Goal: Information Seeking & Learning: Learn about a topic

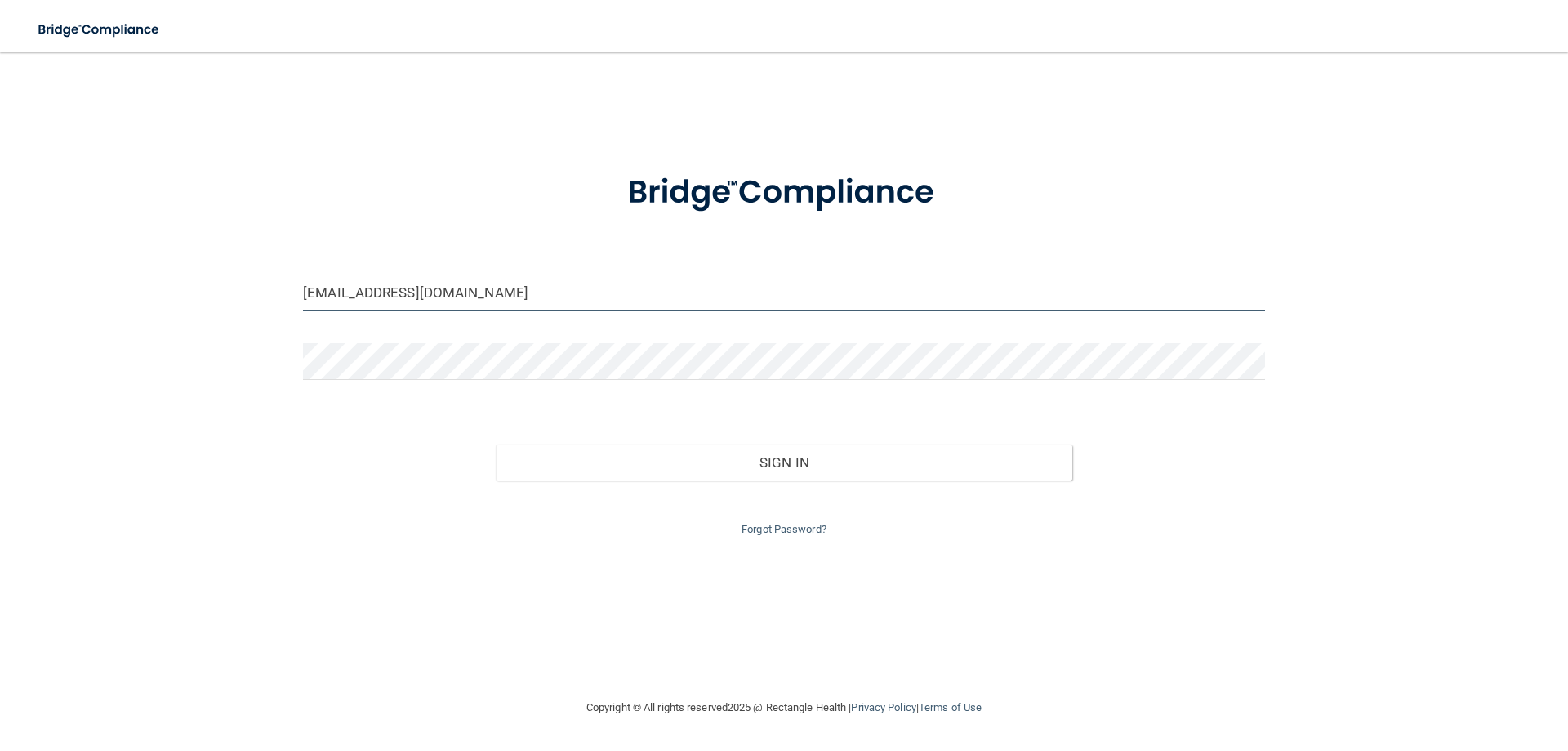
click at [528, 297] on input "[EMAIL_ADDRESS][DOMAIN_NAME]" at bounding box center [784, 293] width 962 height 37
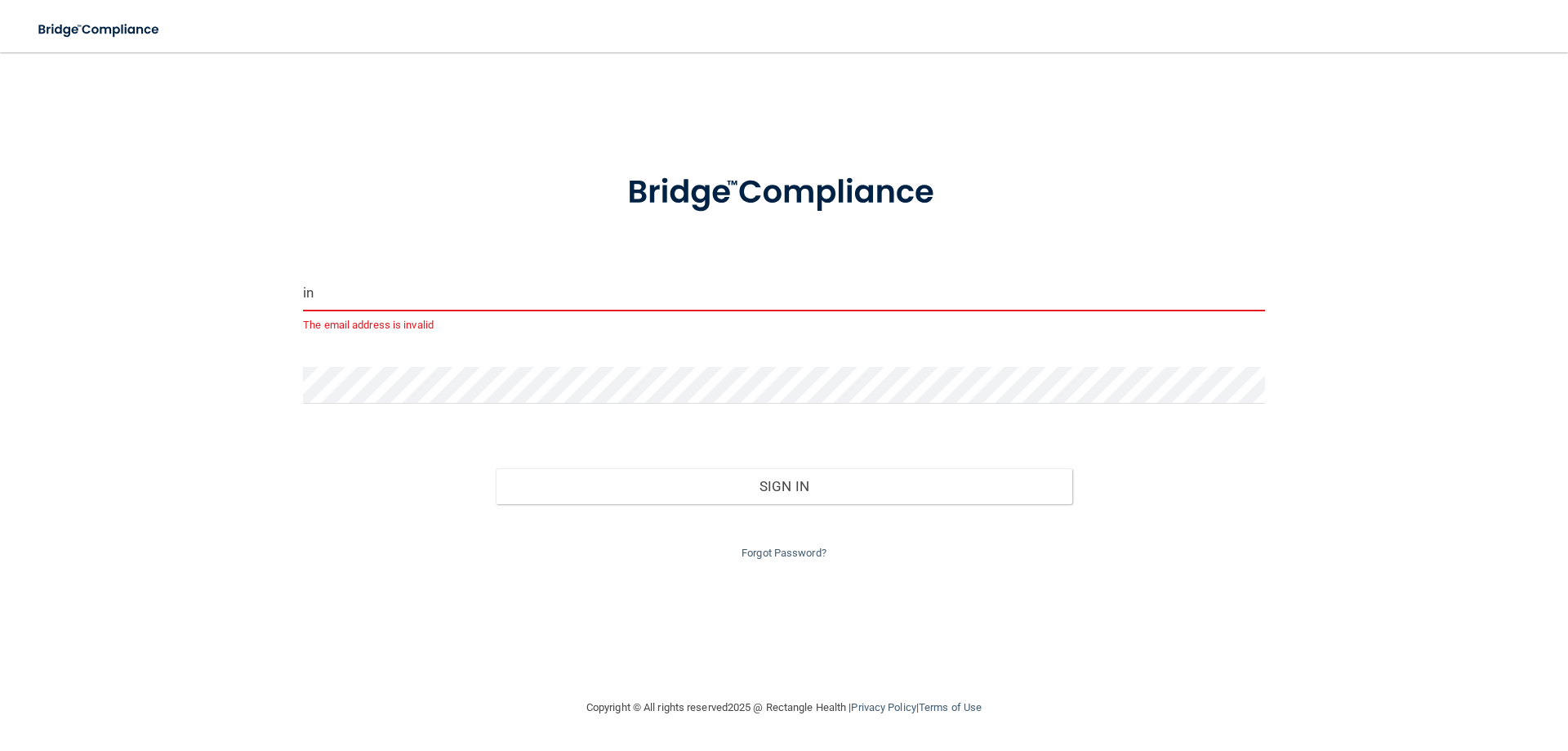
type input "i"
type input "[EMAIL_ADDRESS][DOMAIN_NAME]"
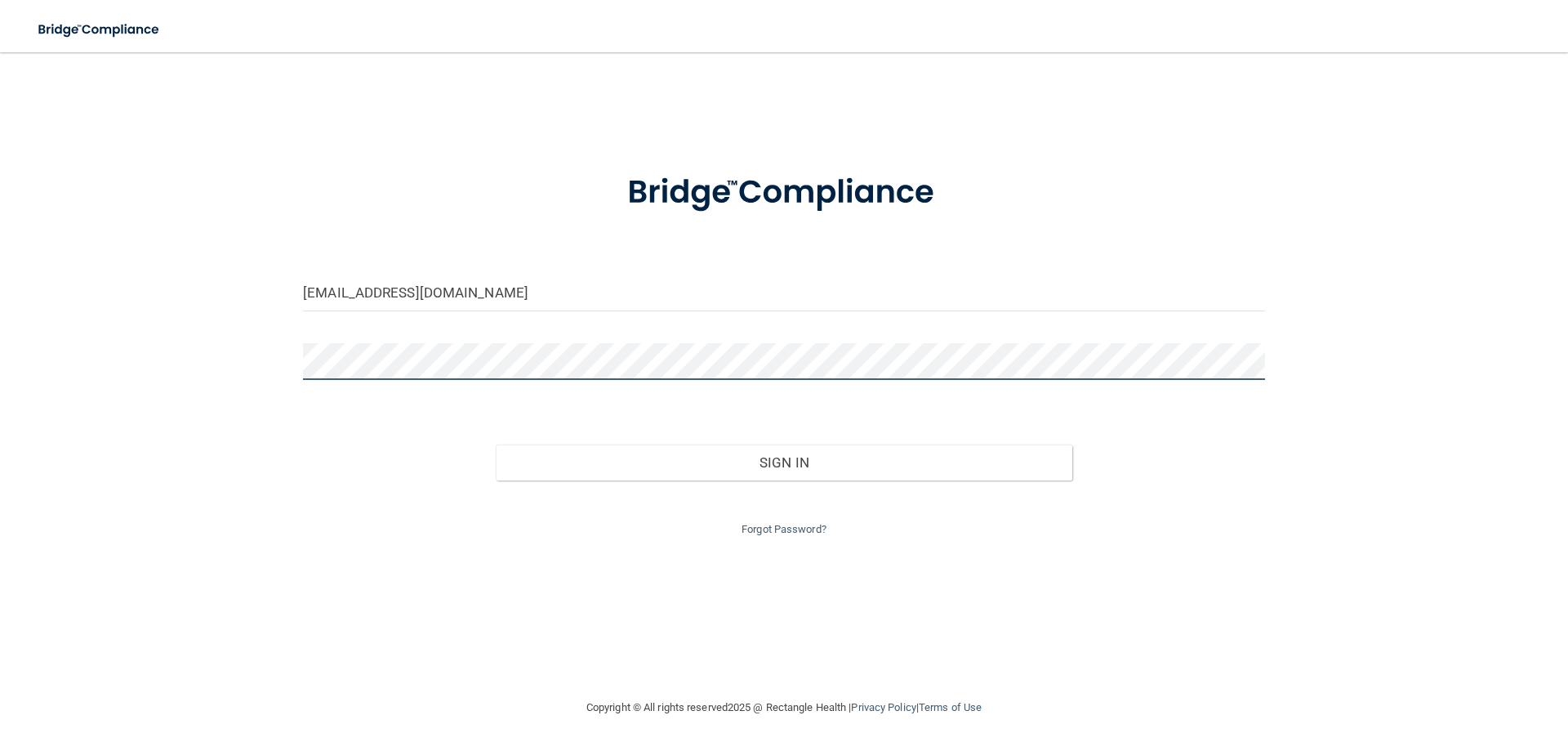
click at [225, 392] on div "[EMAIL_ADDRESS][DOMAIN_NAME] Invalid email/password. You don't have permission …" at bounding box center [784, 375] width 1503 height 613
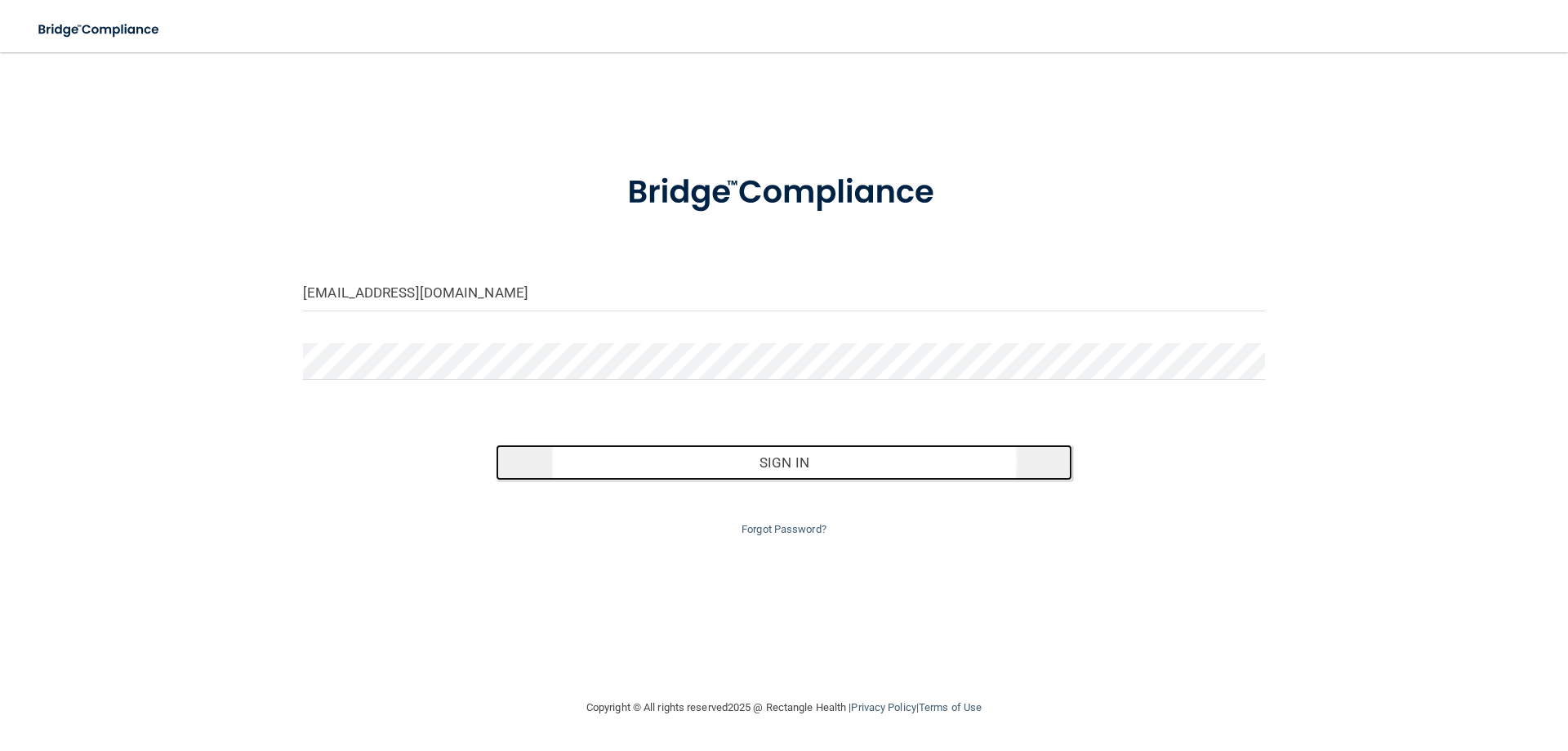
click at [730, 473] on button "Sign In" at bounding box center [784, 463] width 578 height 36
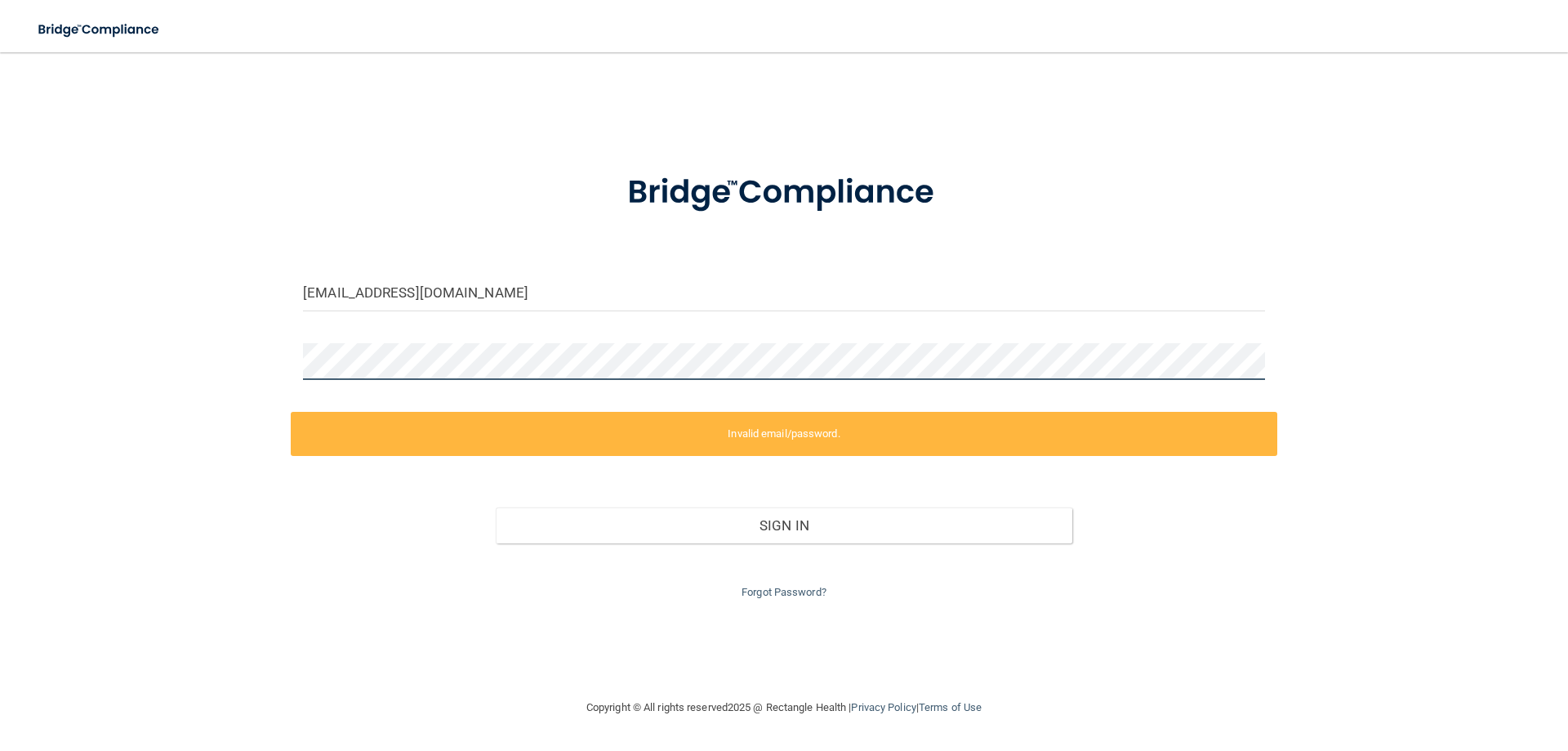
click at [180, 402] on div "[EMAIL_ADDRESS][DOMAIN_NAME] Invalid email/password. You don't have permission …" at bounding box center [784, 375] width 1503 height 613
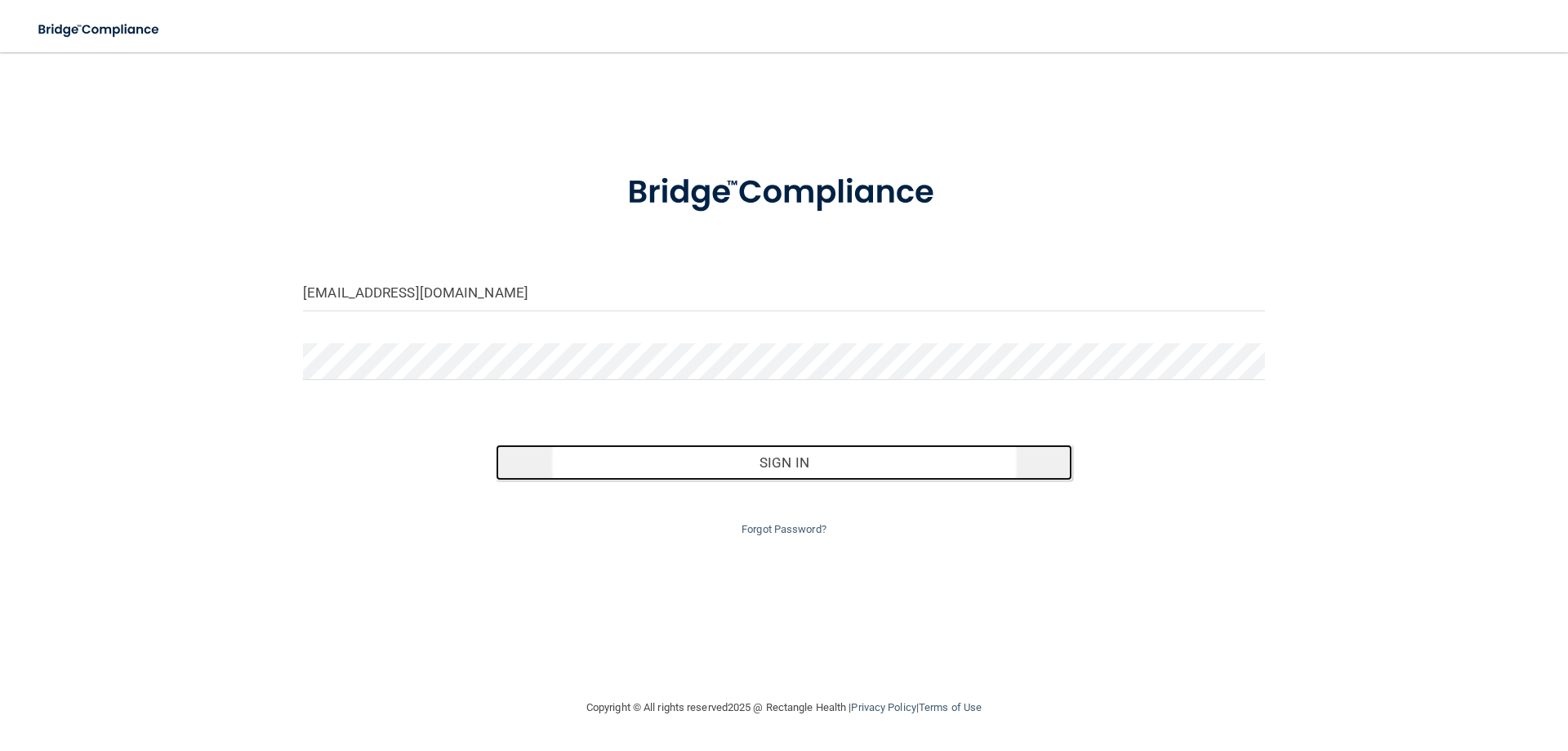
click at [764, 473] on button "Sign In" at bounding box center [784, 463] width 578 height 36
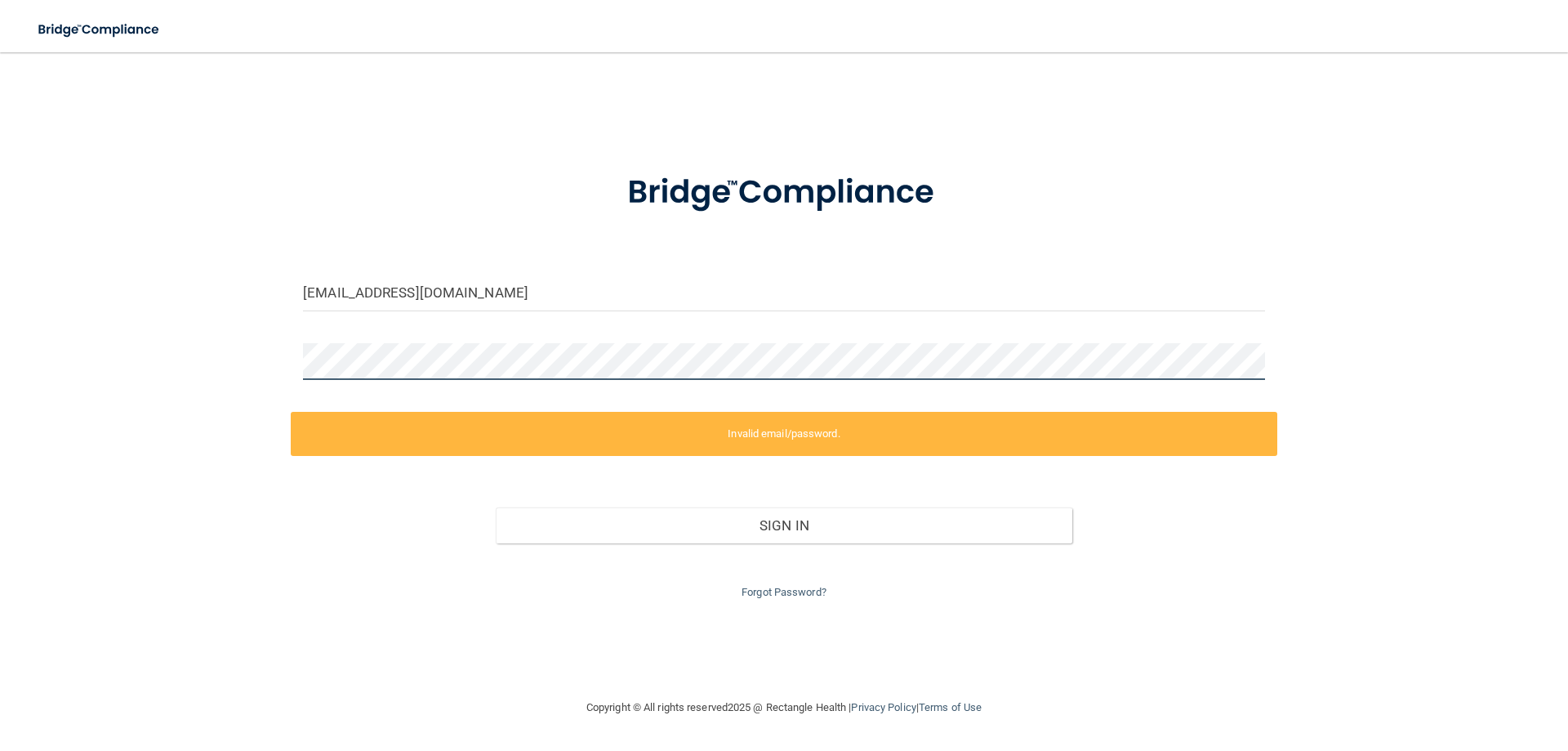
click at [90, 404] on div "[EMAIL_ADDRESS][DOMAIN_NAME] Invalid email/password. You don't have permission …" at bounding box center [784, 375] width 1503 height 613
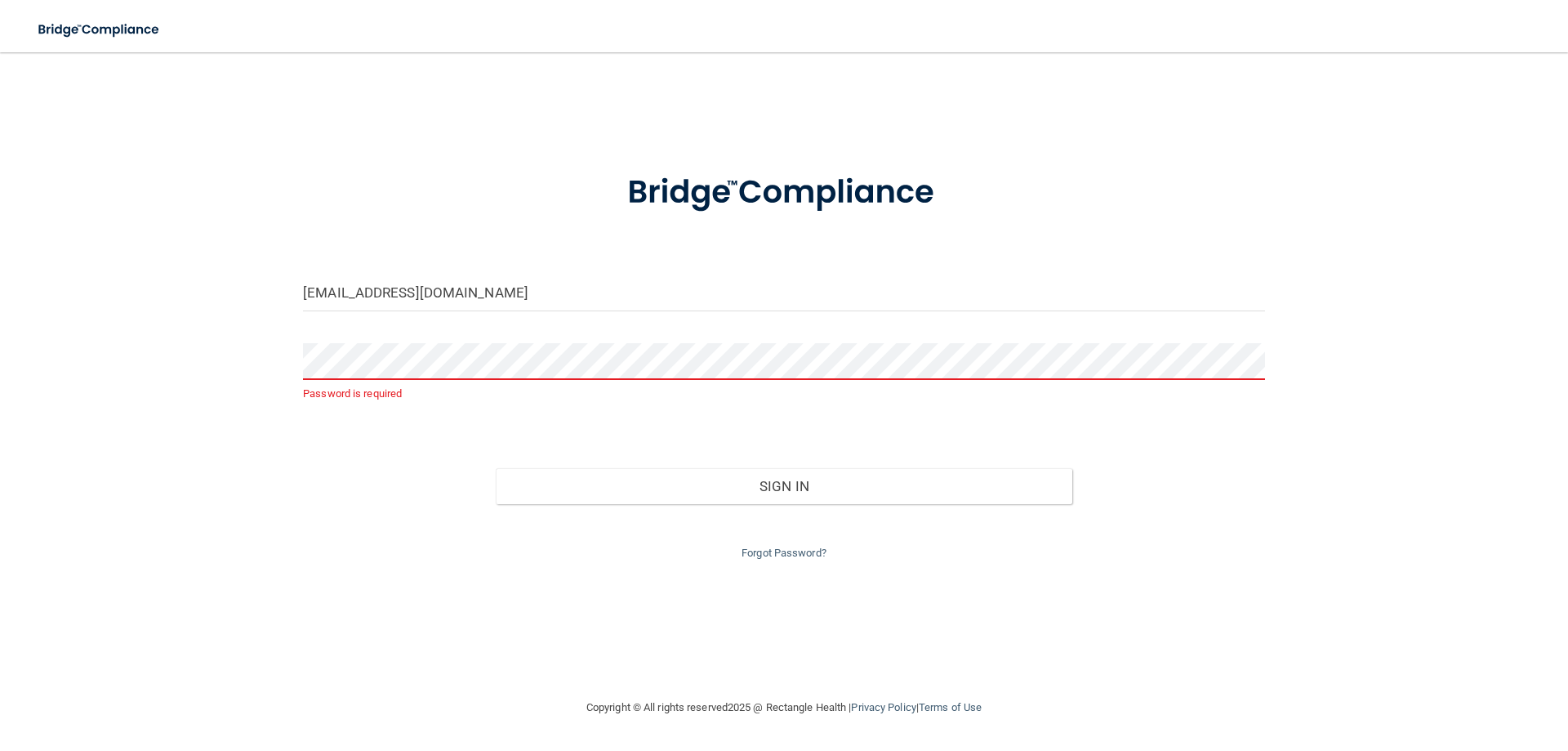
click at [308, 448] on div "Sign In" at bounding box center [784, 470] width 987 height 69
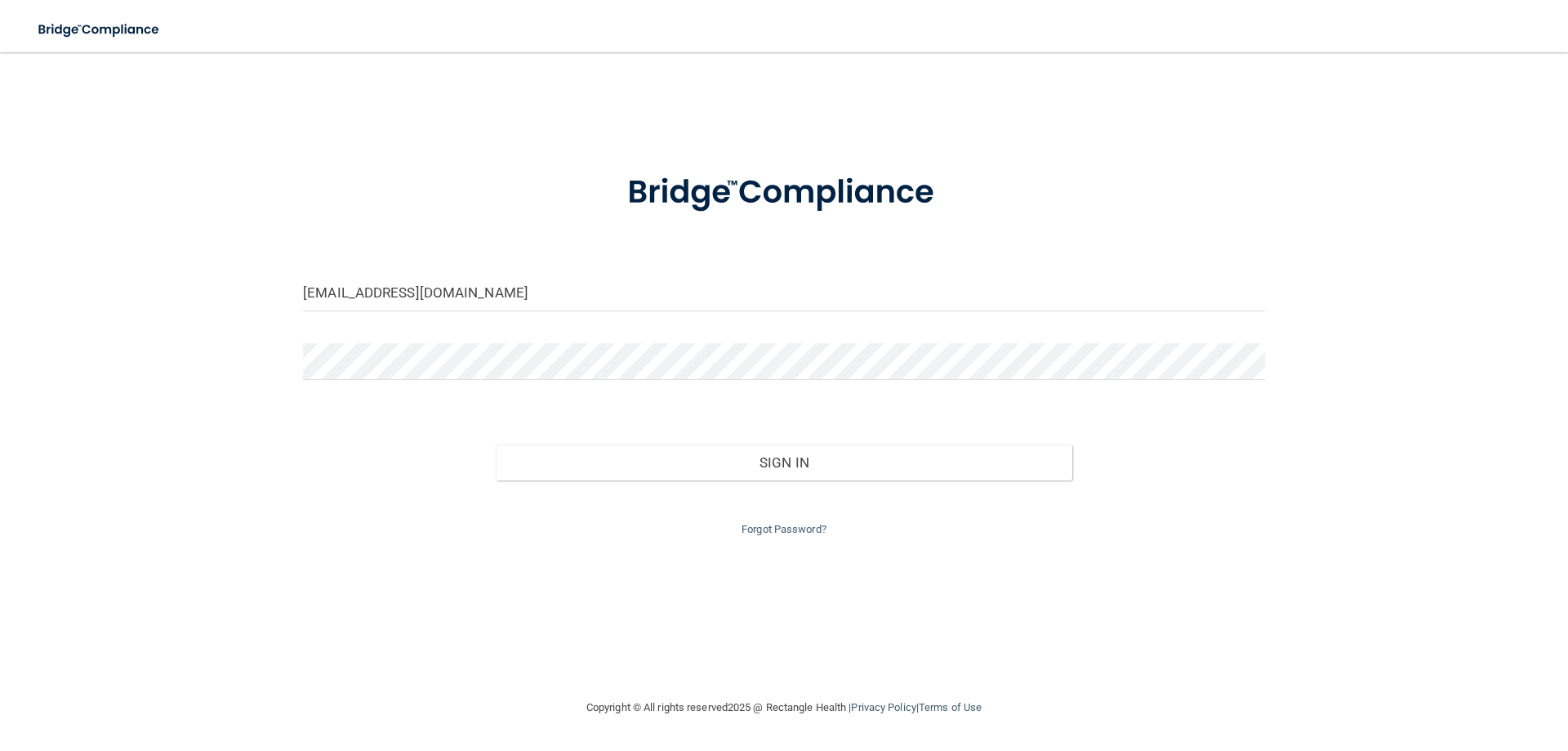
click at [255, 583] on div "[EMAIL_ADDRESS][DOMAIN_NAME] Invalid email/password. You don't have permission …" at bounding box center [784, 375] width 1503 height 613
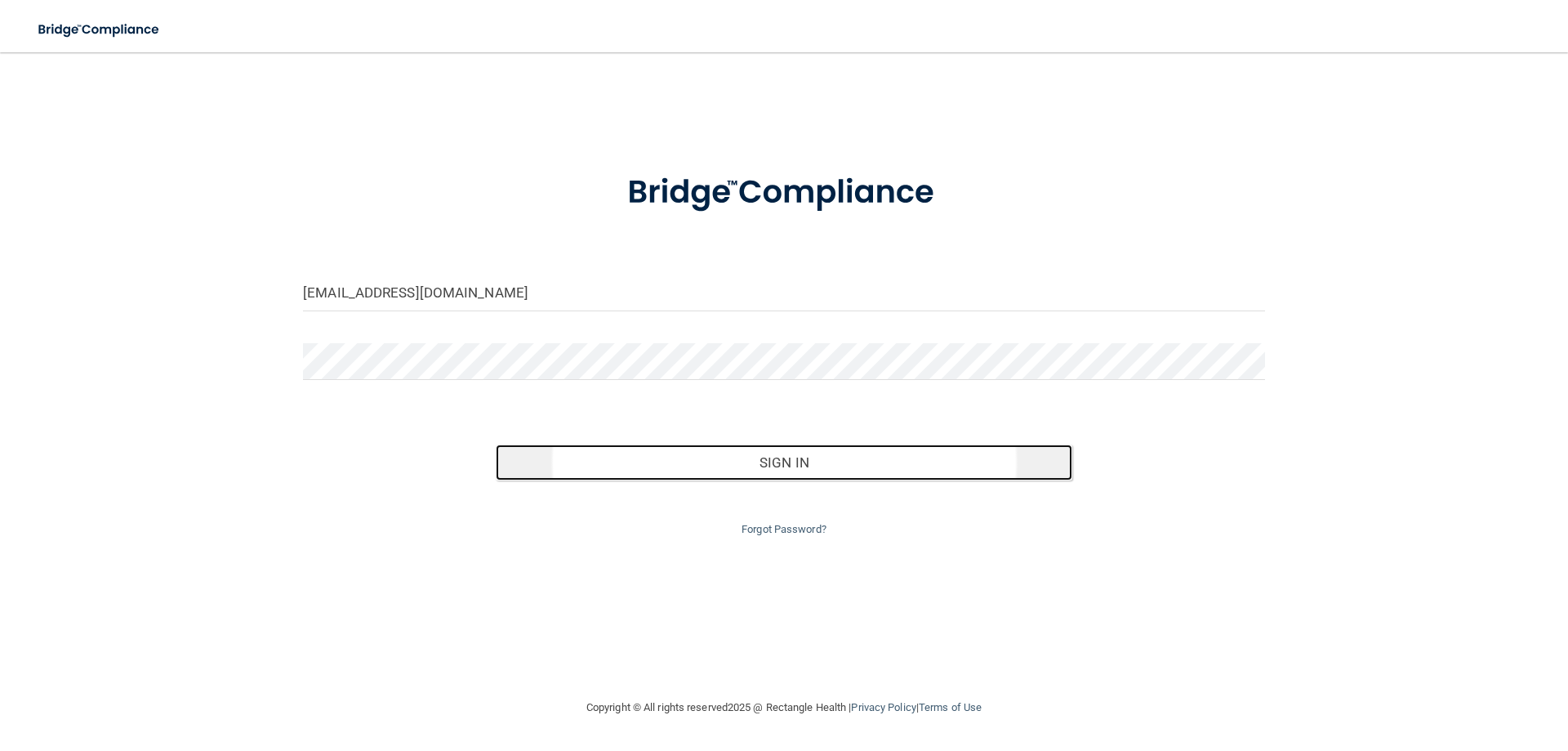
click at [843, 464] on button "Sign In" at bounding box center [784, 463] width 578 height 36
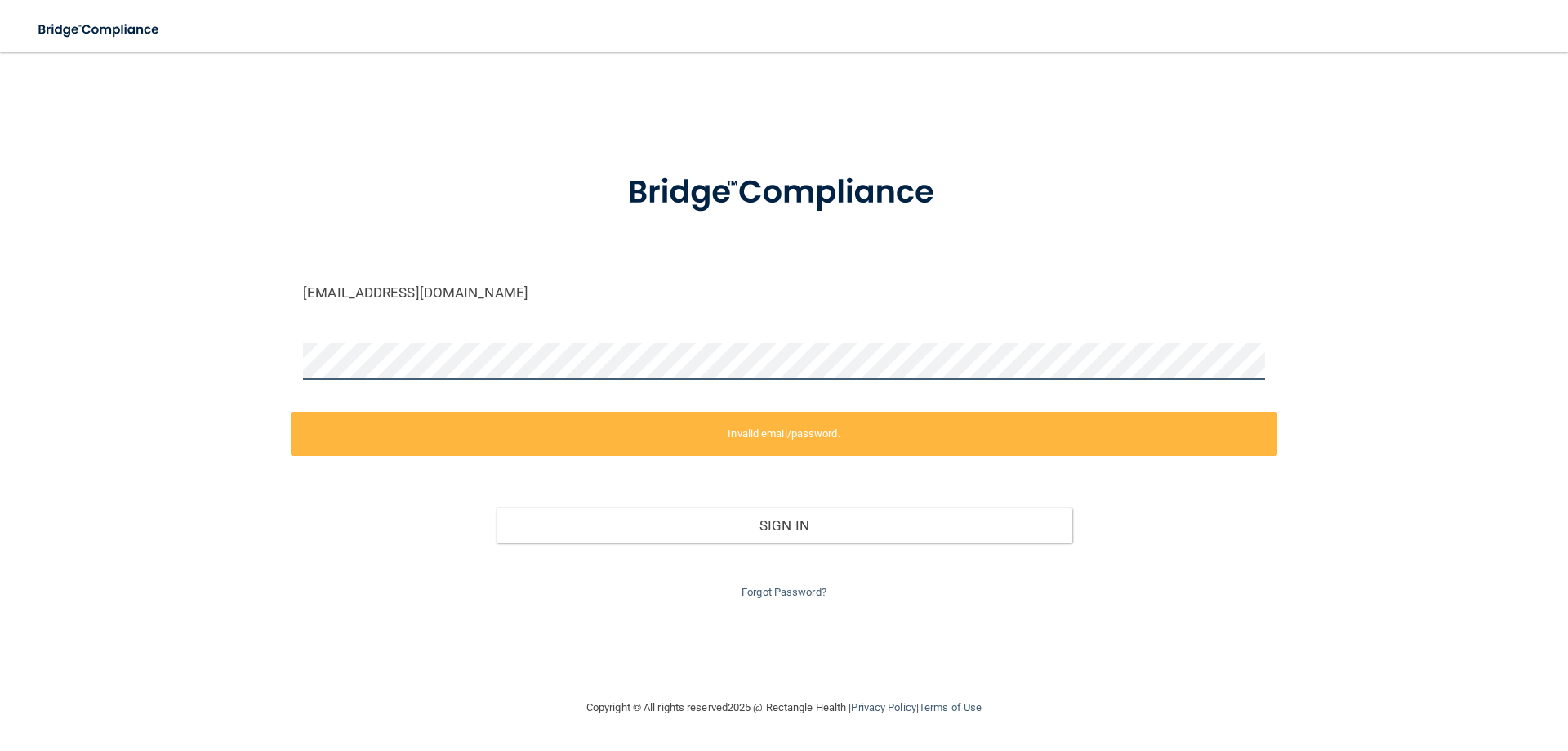
click at [101, 401] on div "[EMAIL_ADDRESS][DOMAIN_NAME] Invalid email/password. You don't have permission …" at bounding box center [784, 375] width 1503 height 613
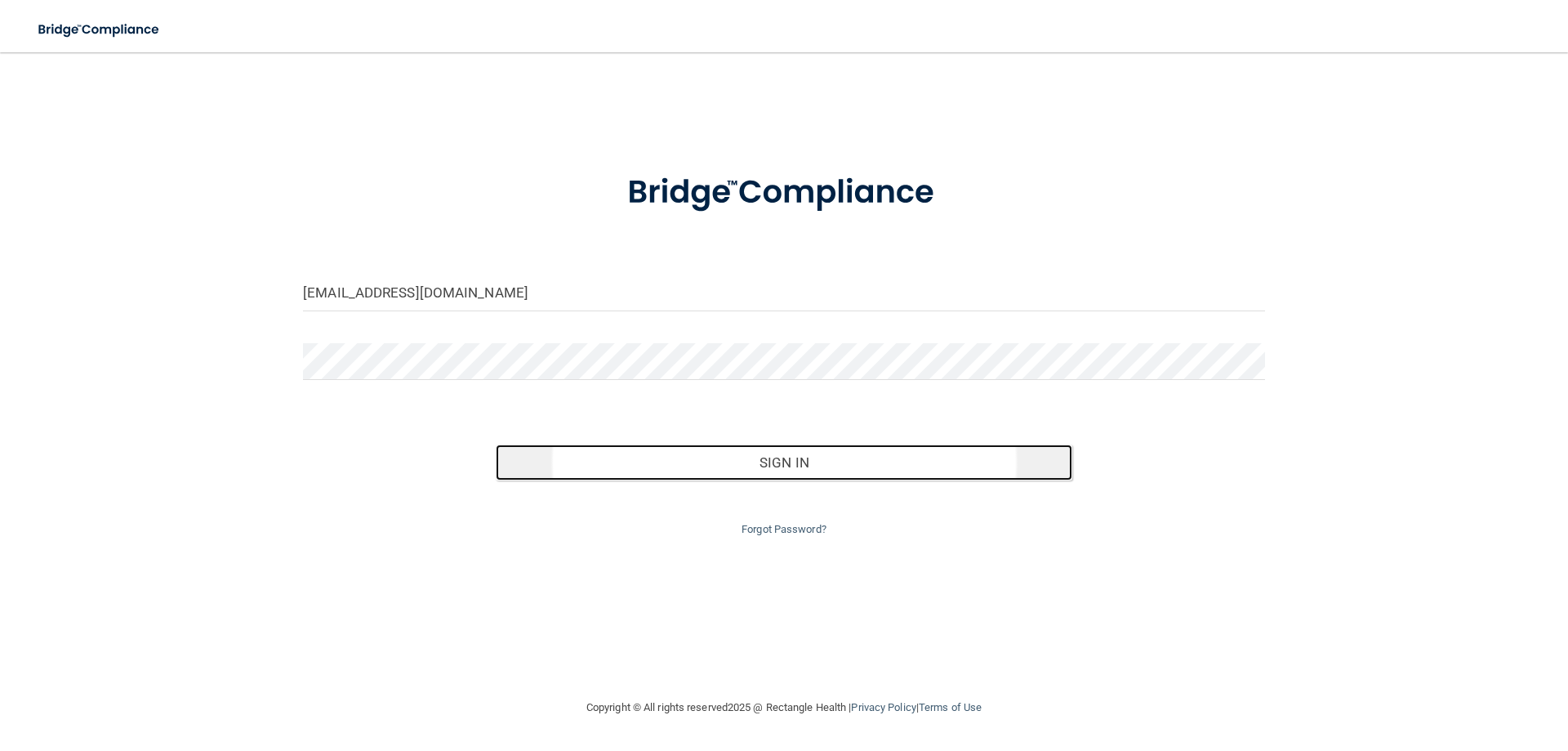
click at [742, 461] on button "Sign In" at bounding box center [784, 463] width 578 height 36
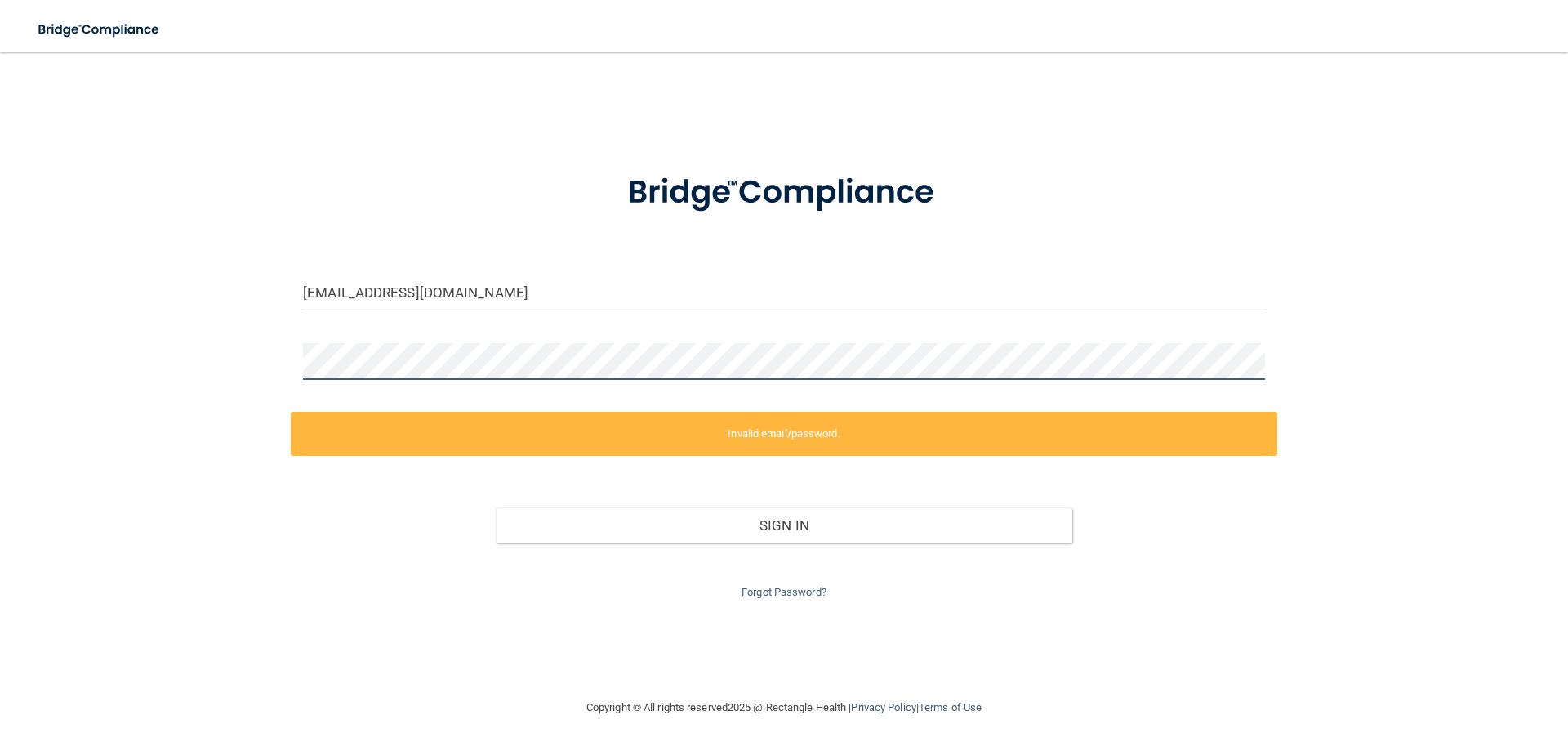
click at [69, 385] on div "[EMAIL_ADDRESS][DOMAIN_NAME] Invalid email/password. You don't have permission …" at bounding box center [784, 375] width 1503 height 613
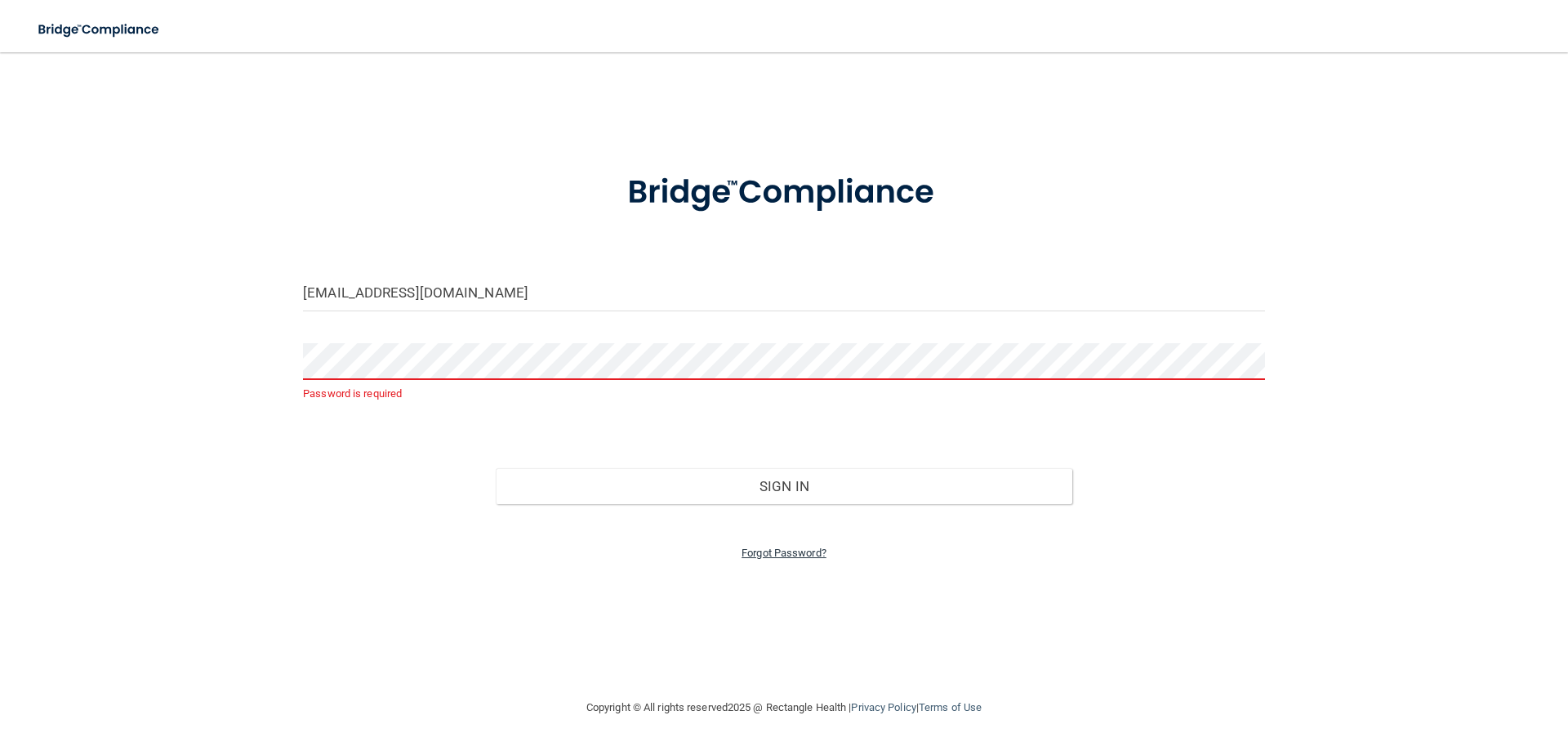
click at [793, 554] on link "Forgot Password?" at bounding box center [783, 552] width 85 height 12
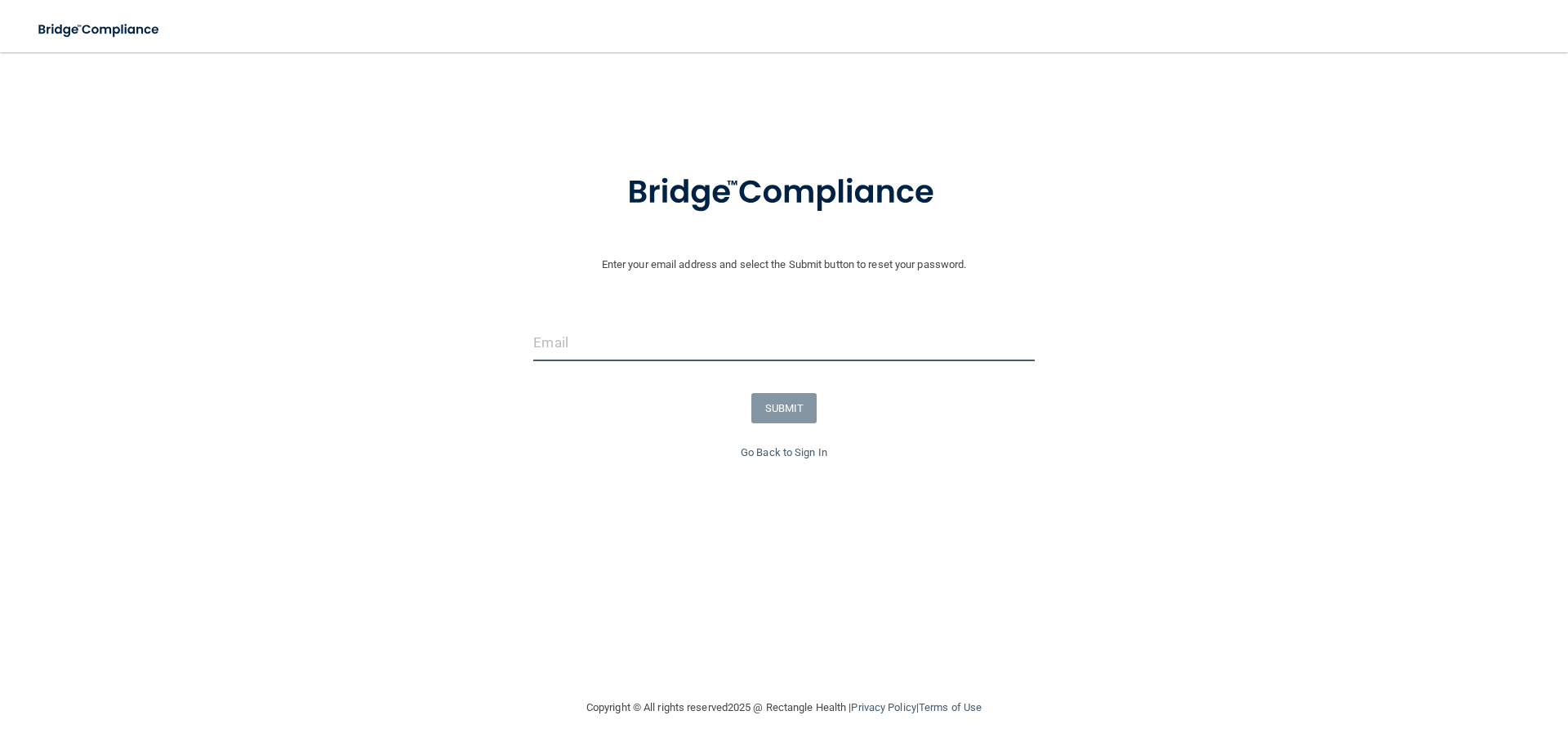
click at [605, 347] on input "email" at bounding box center [783, 343] width 500 height 37
type input "[EMAIL_ADDRESS][DOMAIN_NAME]"
click at [772, 422] on button "SUBMIT" at bounding box center [784, 408] width 66 height 30
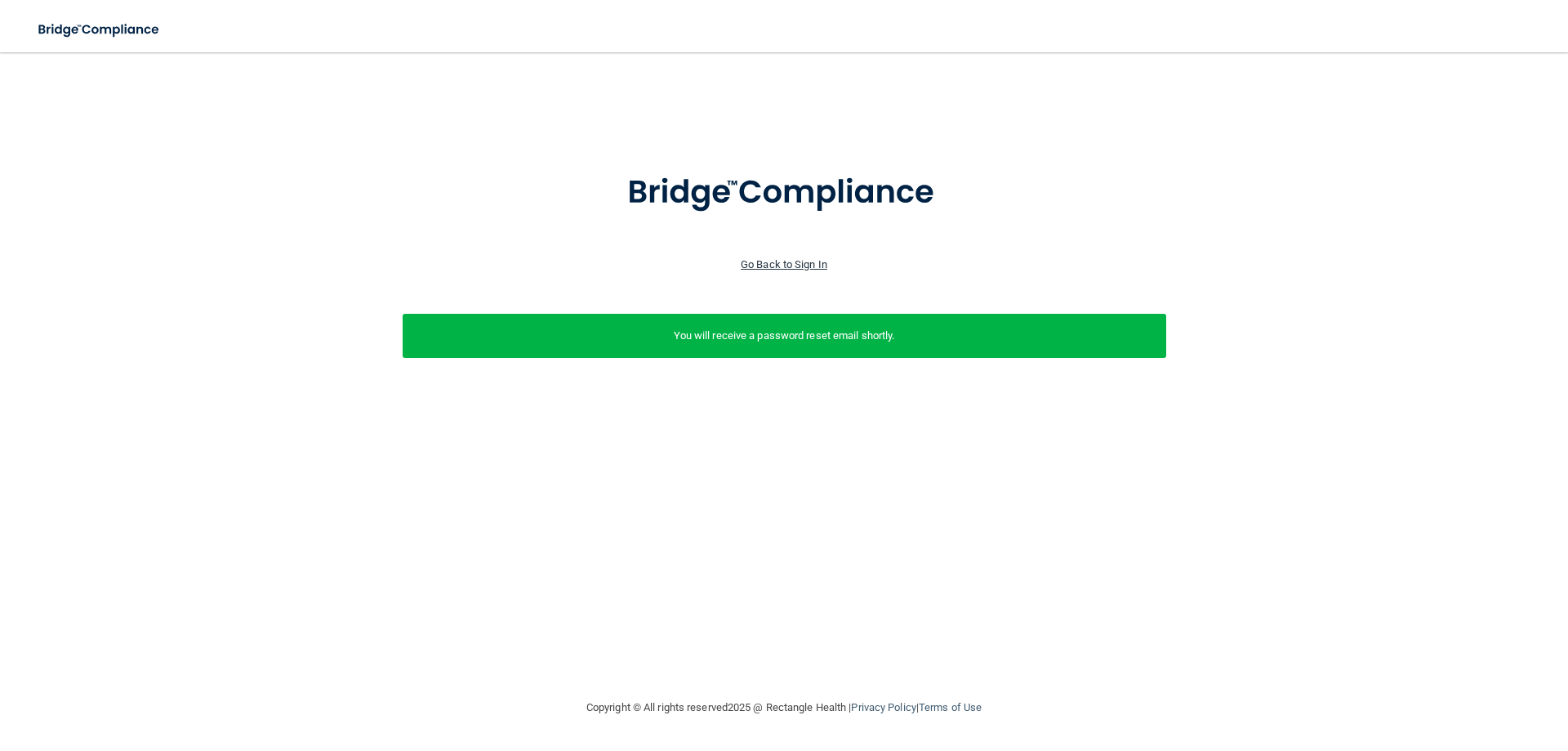
click at [757, 267] on link "Go Back to Sign In" at bounding box center [783, 263] width 86 height 12
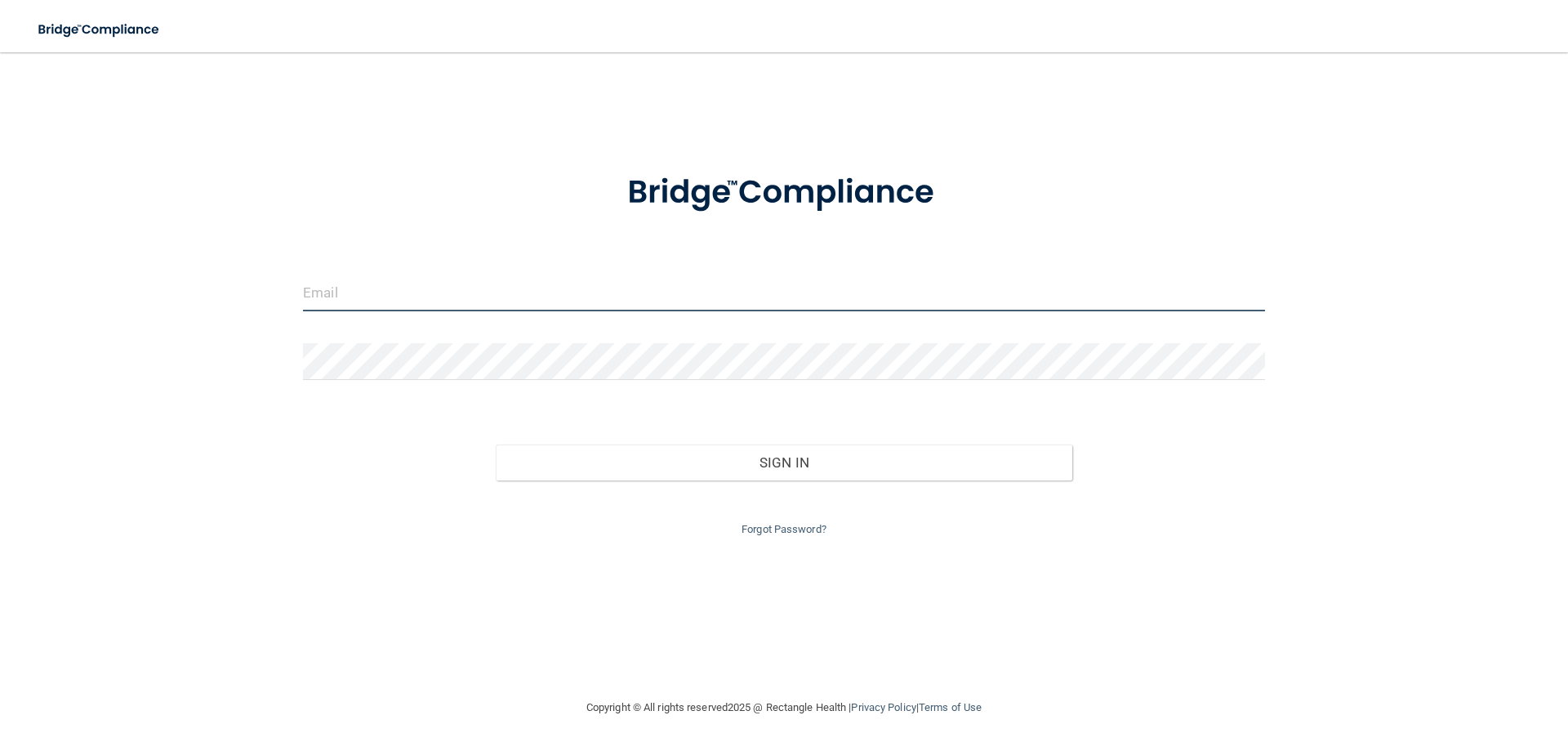
type input "[EMAIL_ADDRESS][DOMAIN_NAME]"
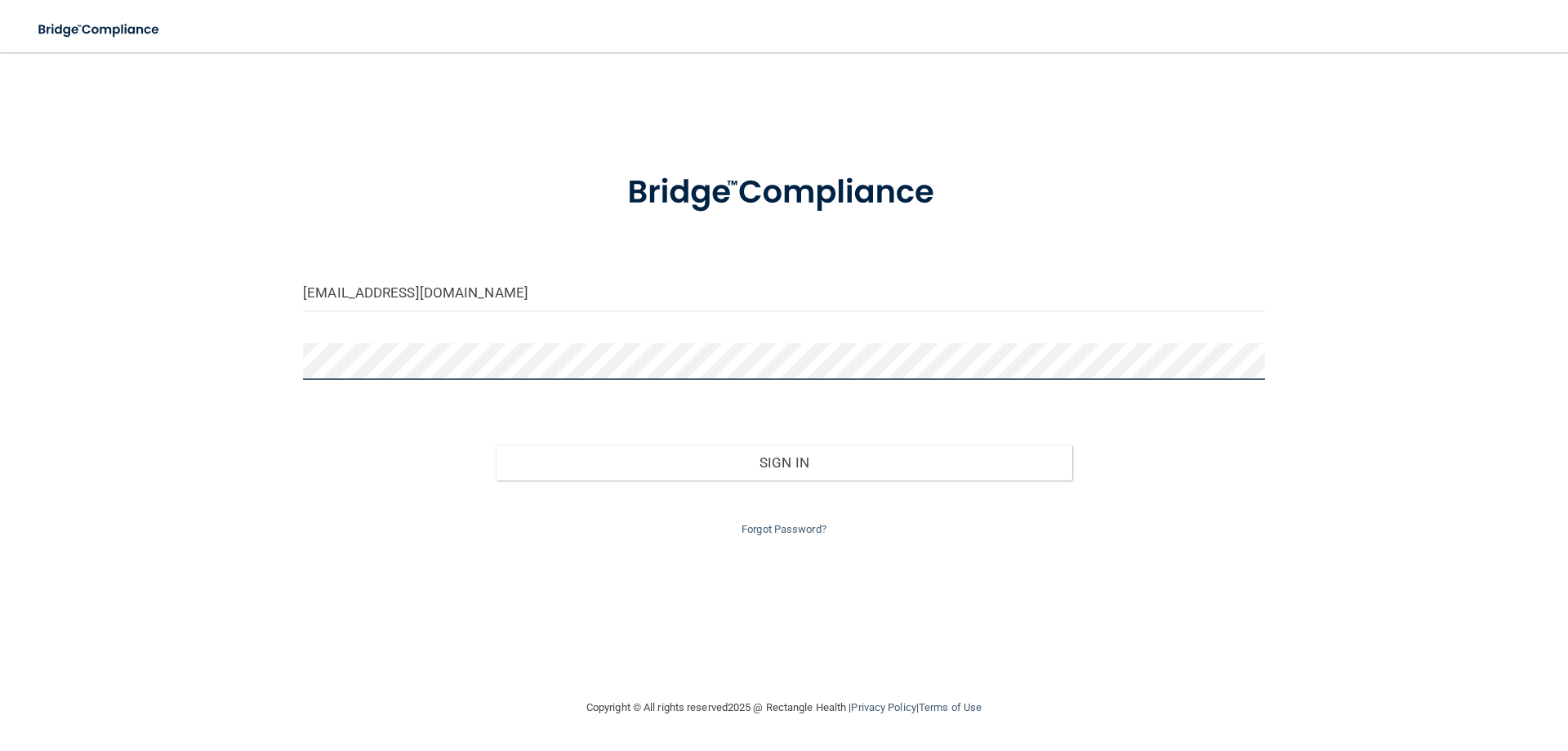
click at [0, 397] on html "Toggle navigation Manage My Enterprise Manage My Location [EMAIL_ADDRESS][DOMAI…" at bounding box center [784, 375] width 1568 height 751
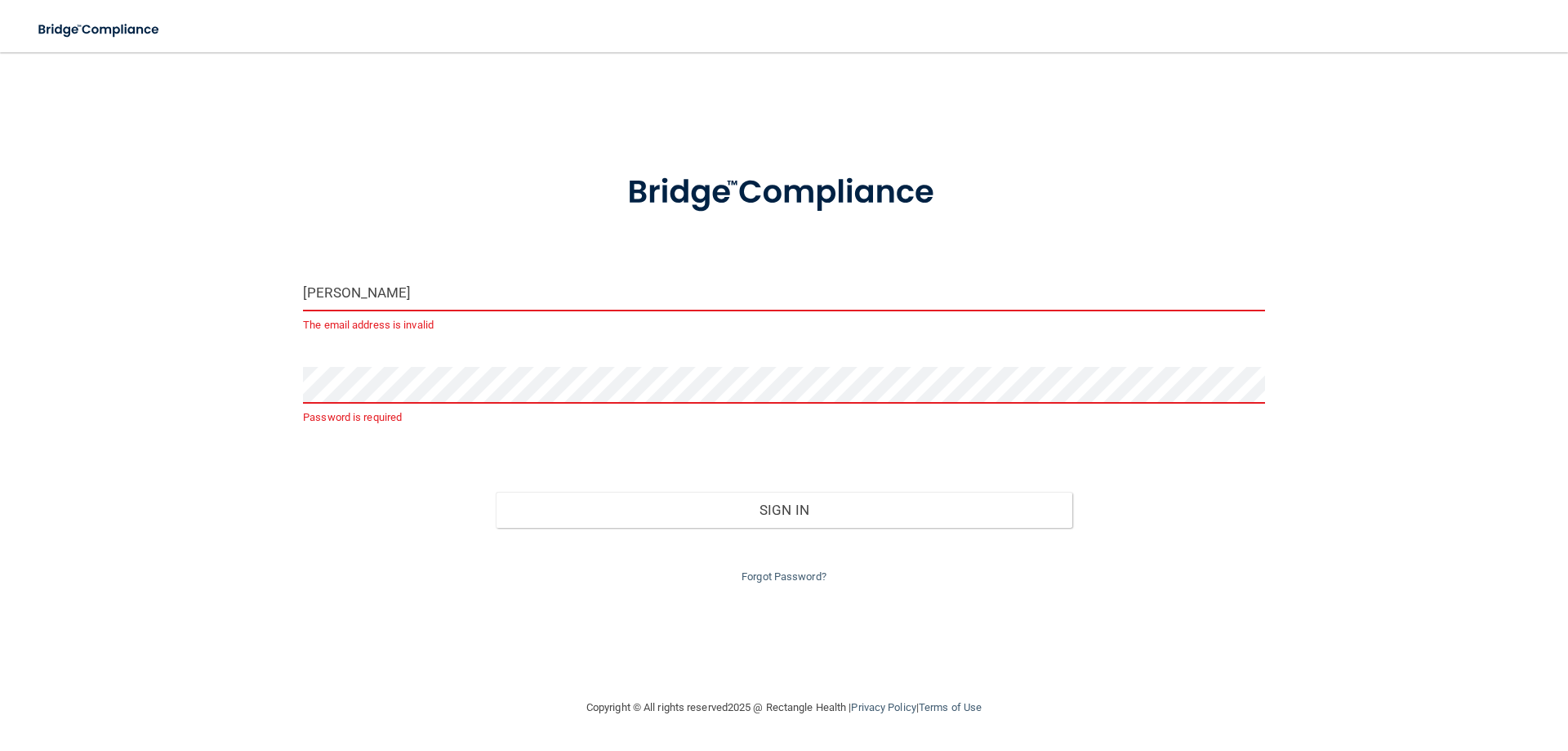
type input "[EMAIL_ADDRESS][DOMAIN_NAME]"
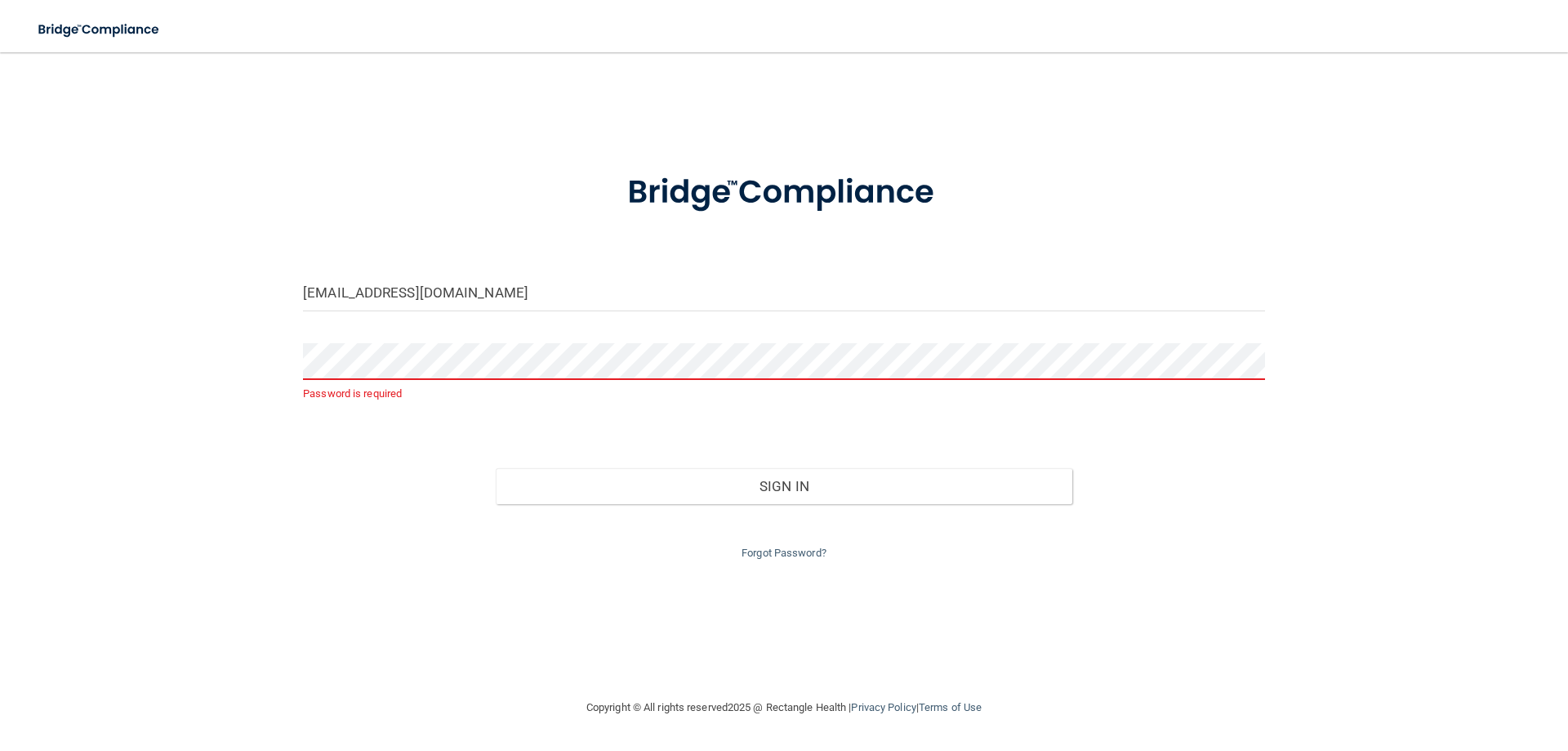
click at [384, 380] on div "Password is required" at bounding box center [784, 373] width 962 height 60
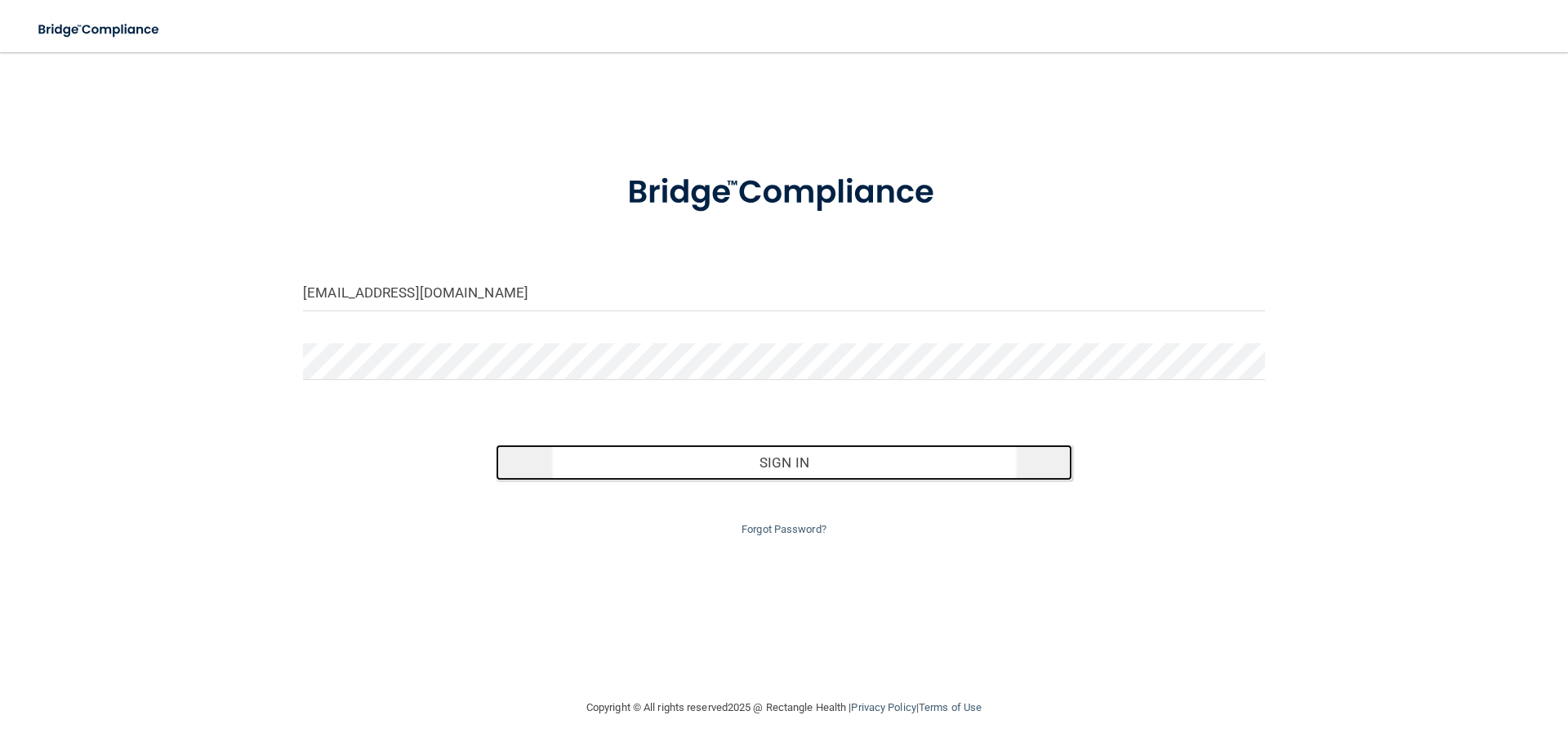
click at [807, 453] on button "Sign In" at bounding box center [784, 463] width 578 height 36
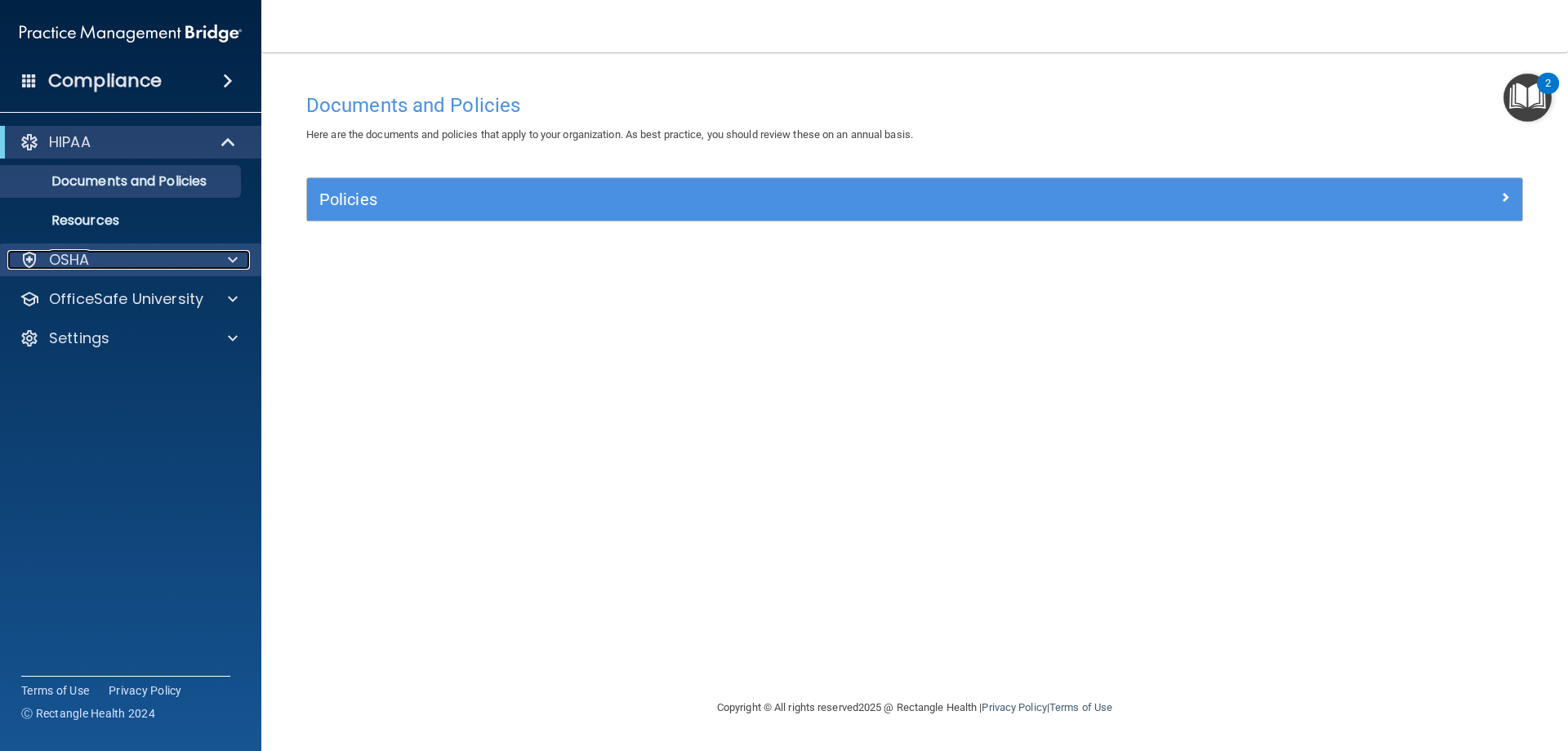
click at [233, 266] on span at bounding box center [233, 260] width 10 height 20
click at [1526, 98] on img "Open Resource Center, 2 new notifications" at bounding box center [1528, 98] width 48 height 48
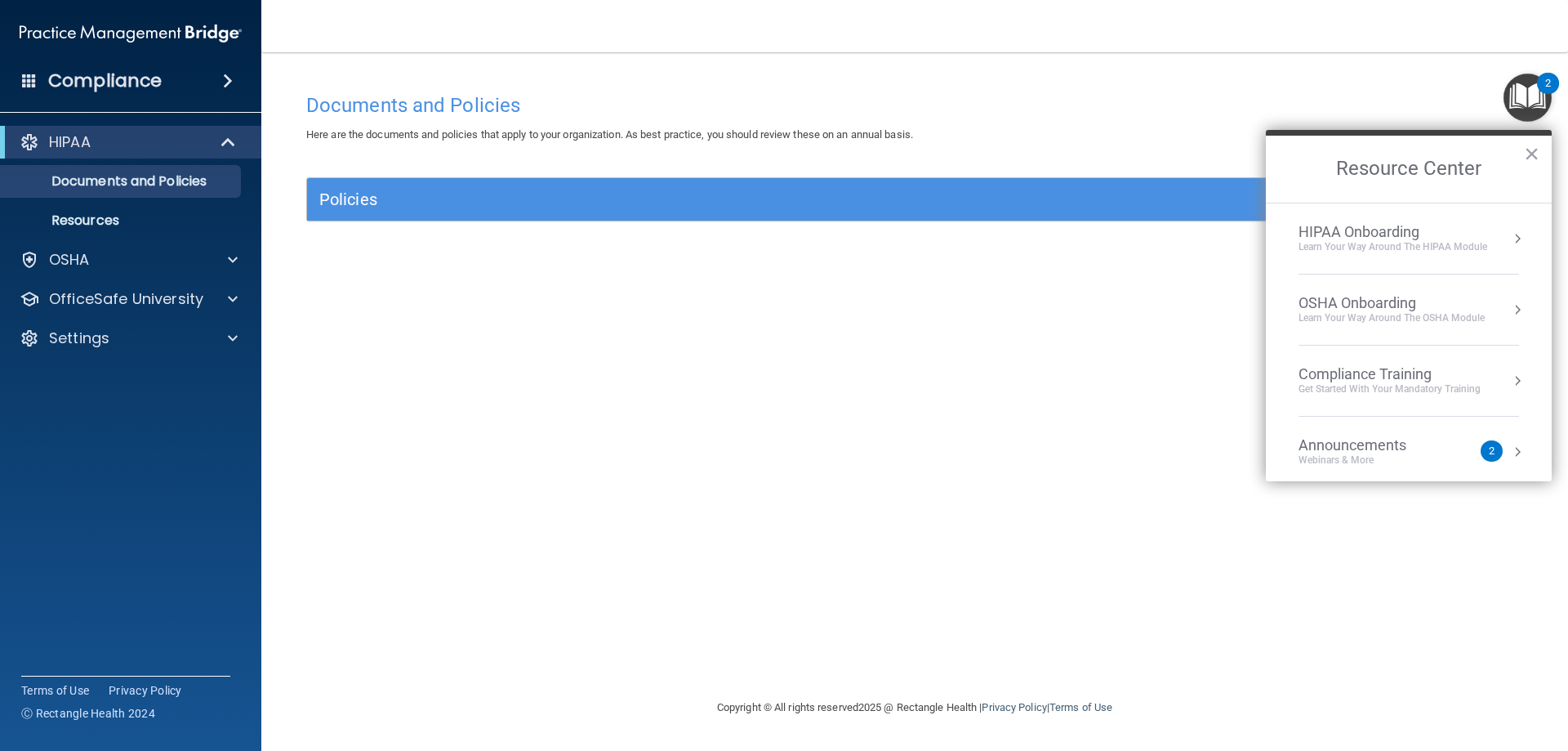
click at [1383, 448] on div "Announcements" at bounding box center [1368, 445] width 140 height 18
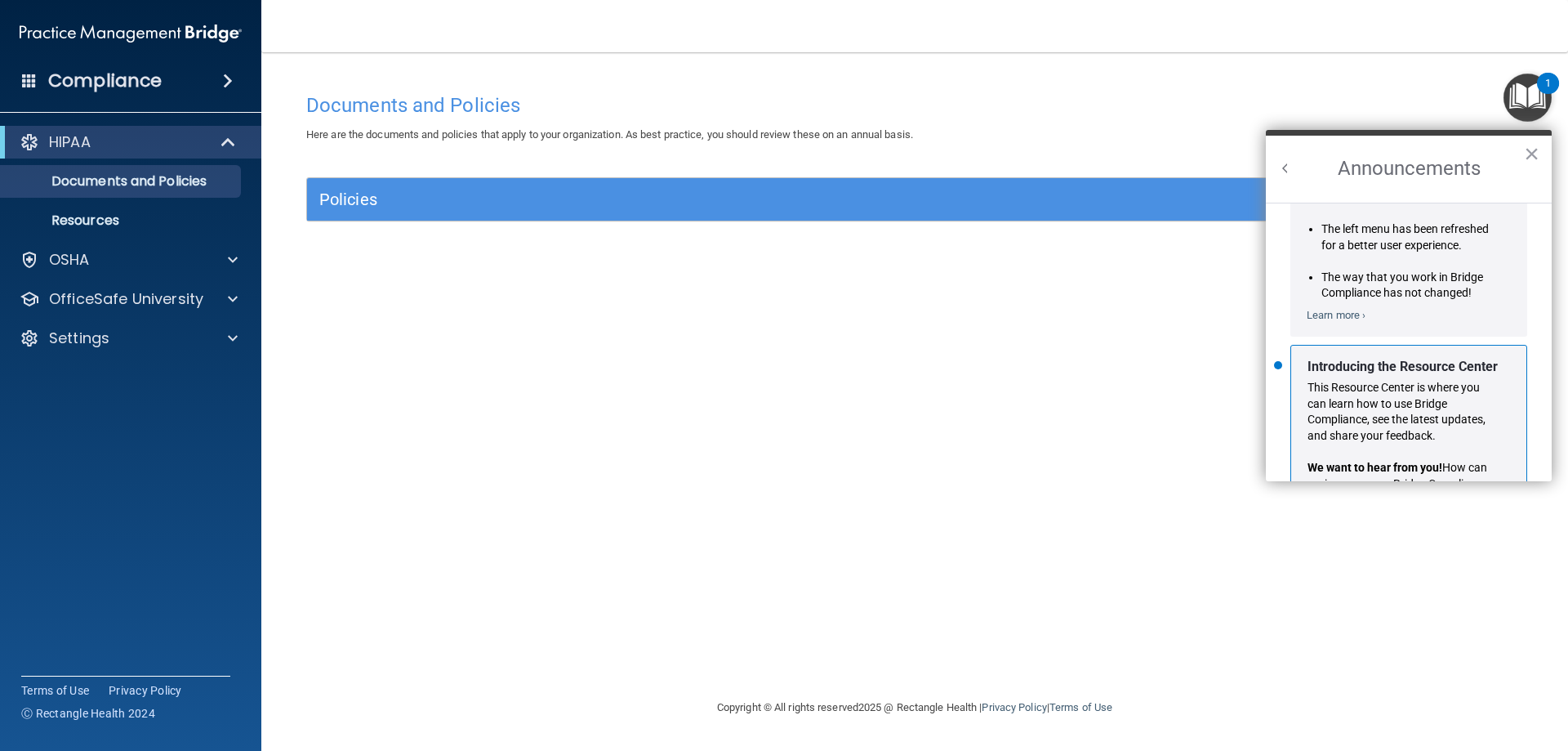
scroll to position [287, 0]
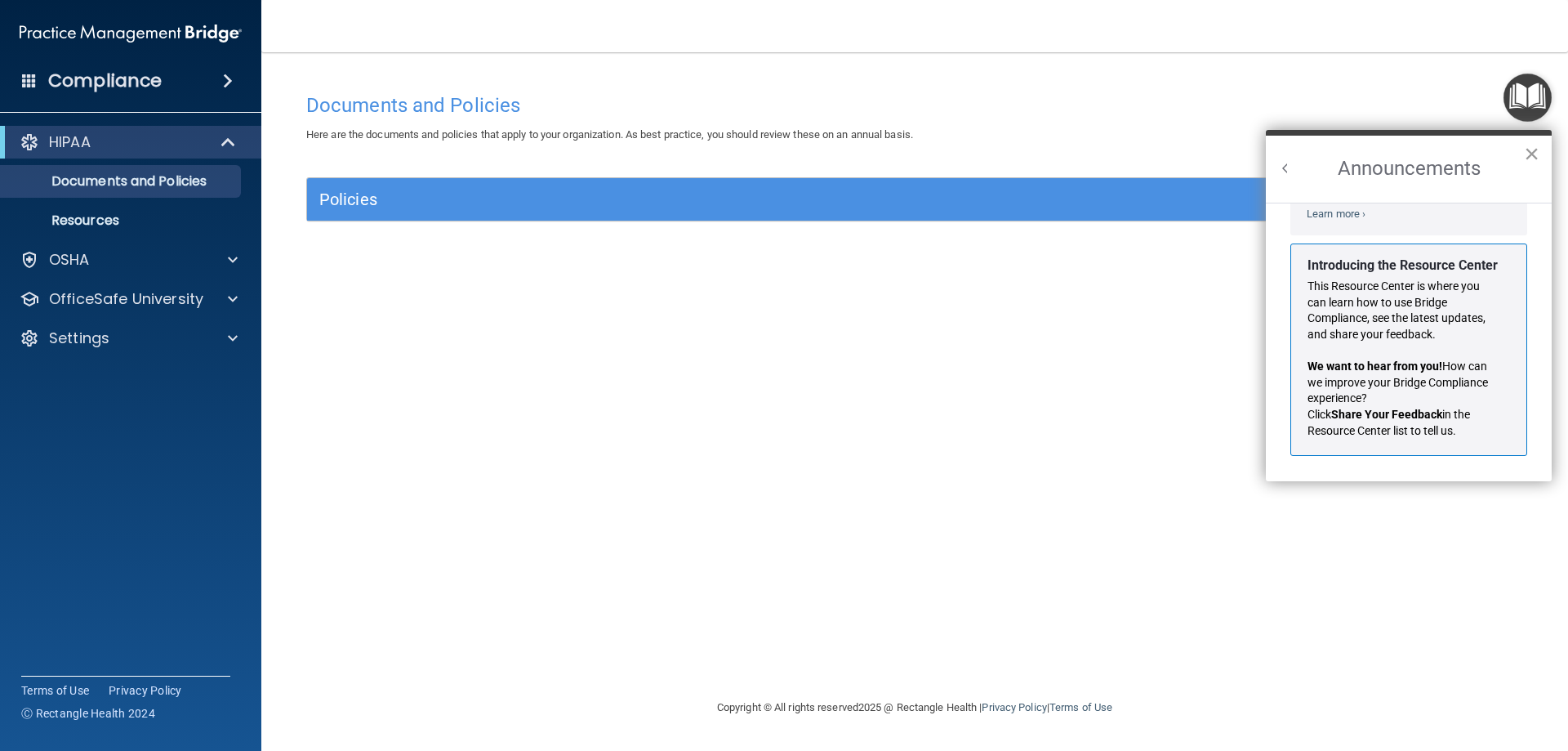
click at [1533, 150] on button "×" at bounding box center [1532, 154] width 16 height 26
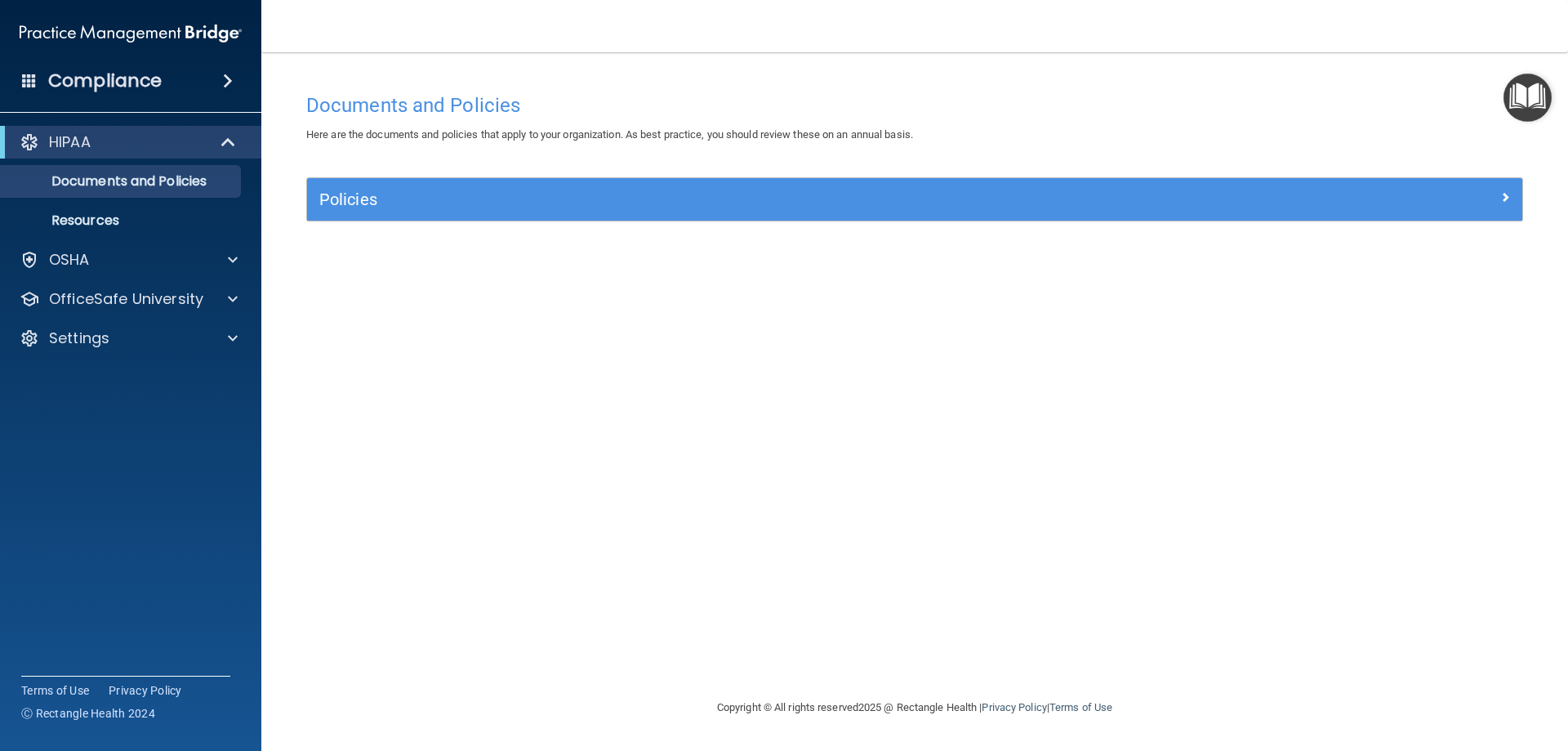
click at [228, 84] on span at bounding box center [228, 80] width 10 height 20
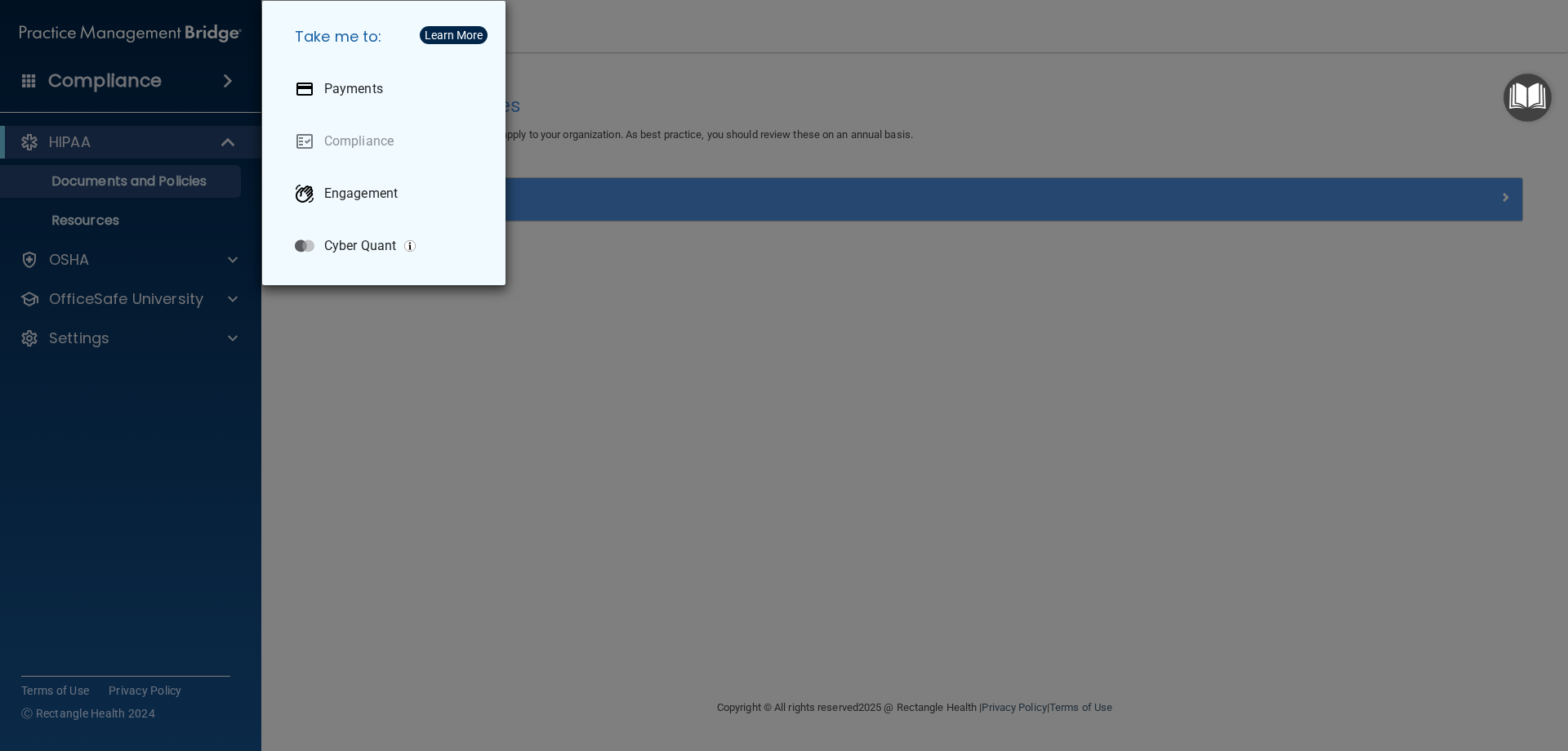
click at [227, 84] on div "Take me to: Payments Compliance Engagement Cyber Quant" at bounding box center [784, 375] width 1568 height 751
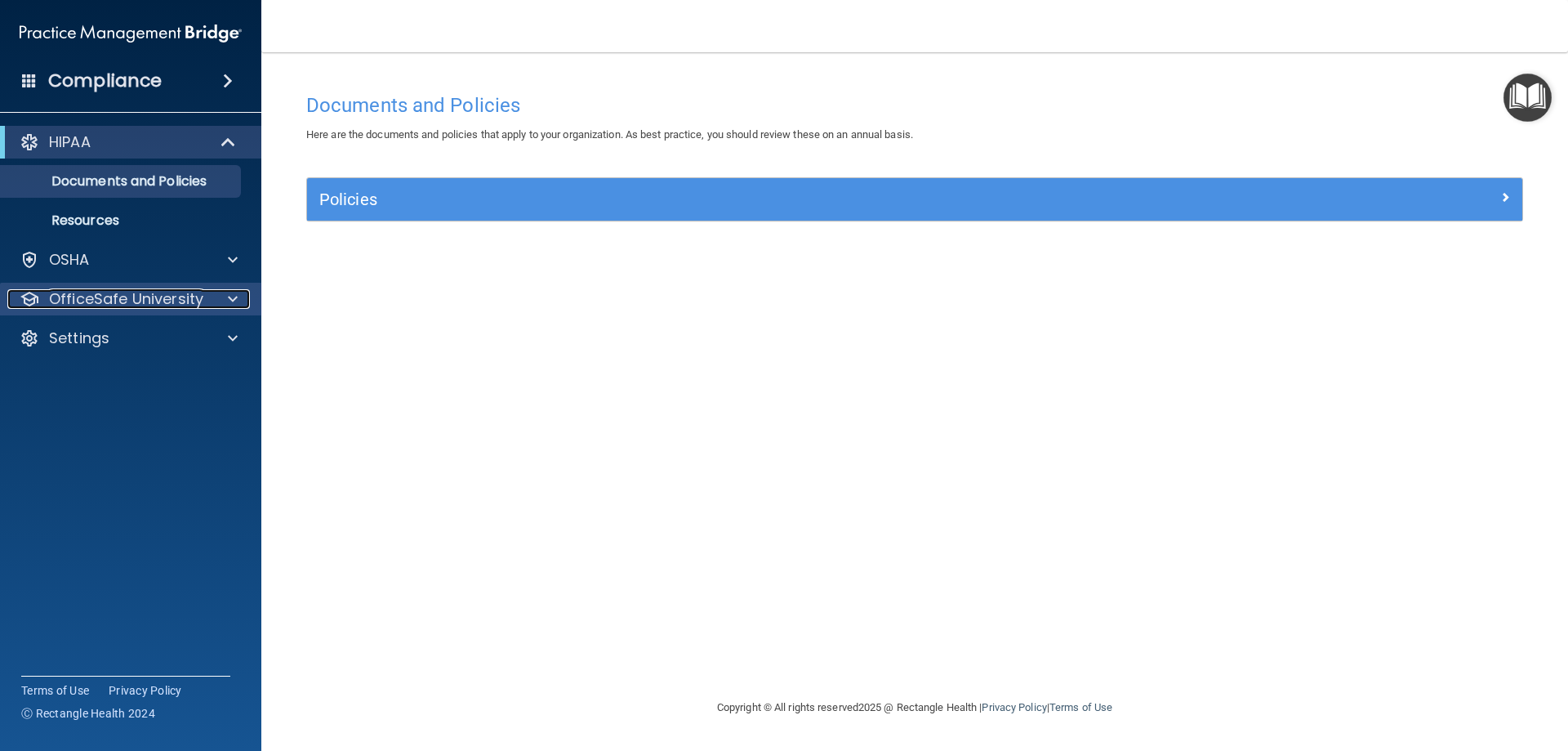
click at [236, 308] on span at bounding box center [233, 299] width 10 height 20
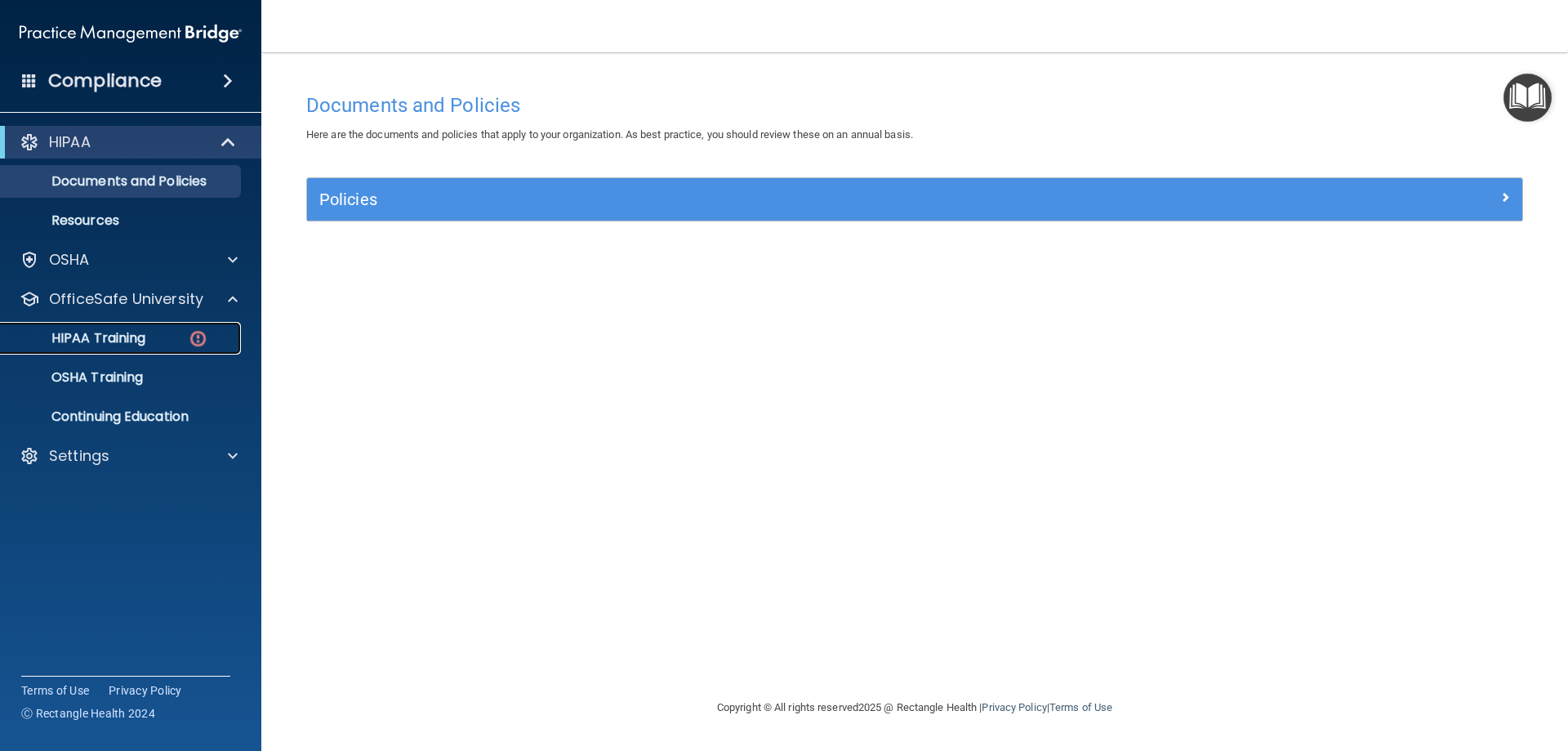
click at [118, 340] on p "HIPAA Training" at bounding box center [77, 339] width 135 height 17
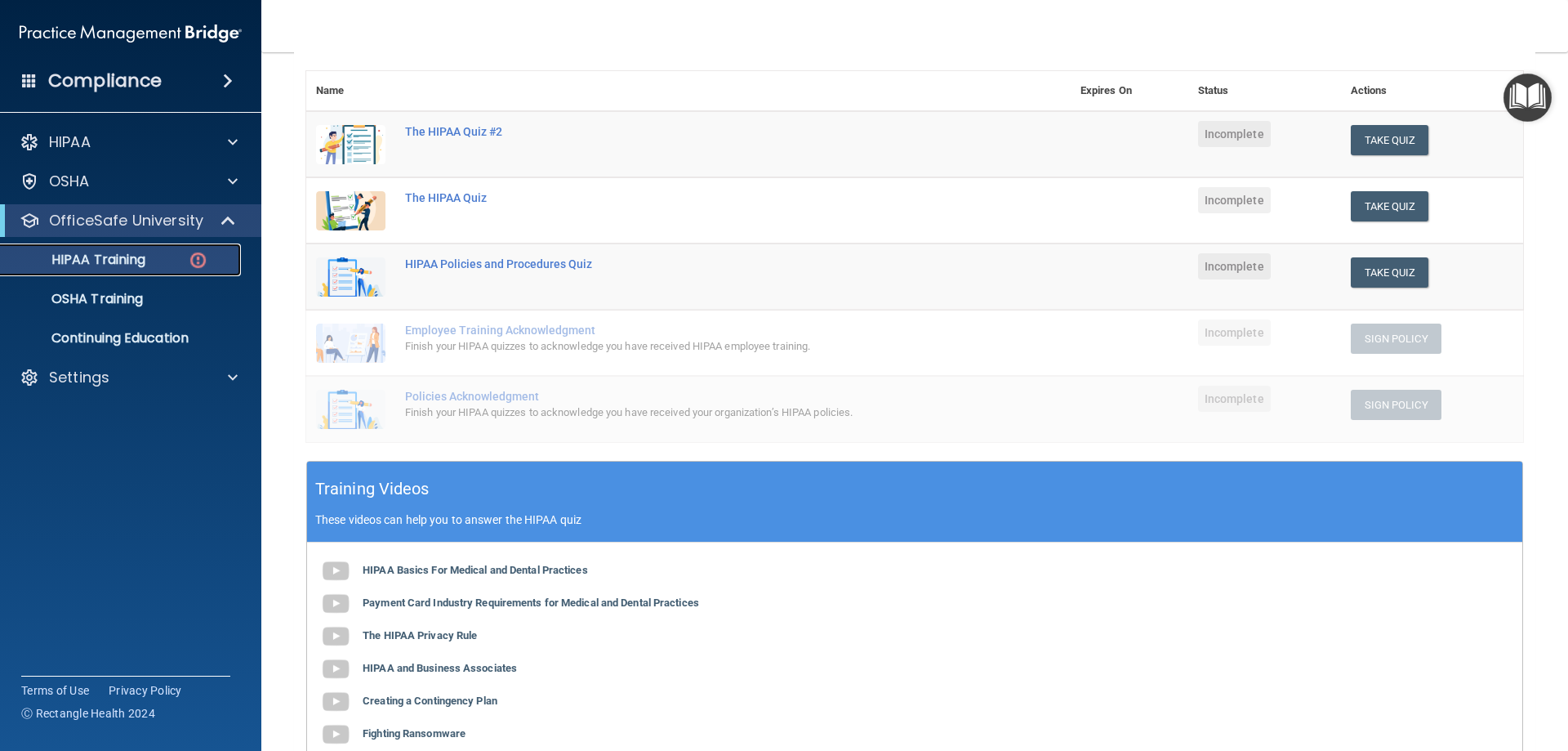
scroll to position [394, 0]
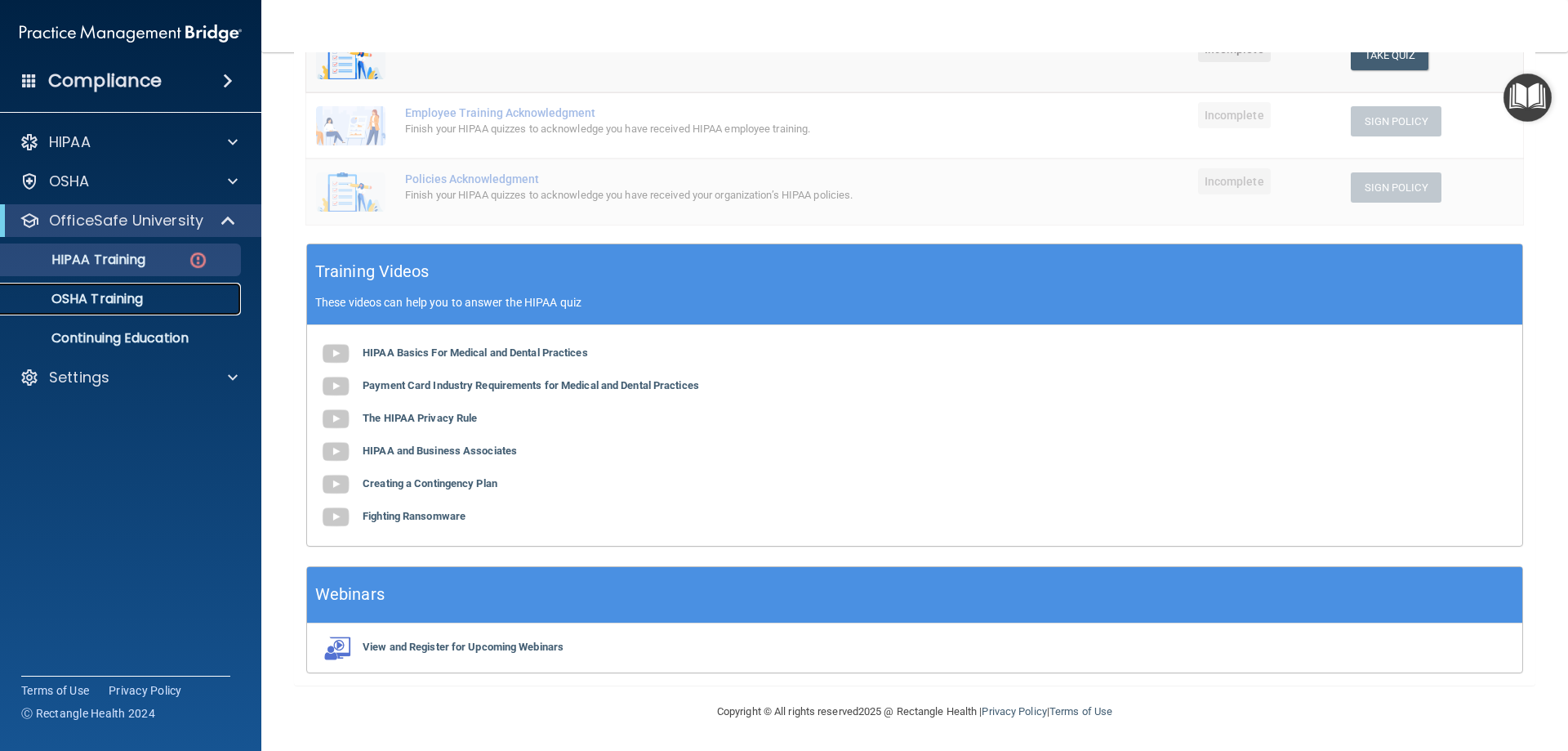
click at [91, 297] on p "OSHA Training" at bounding box center [76, 300] width 132 height 17
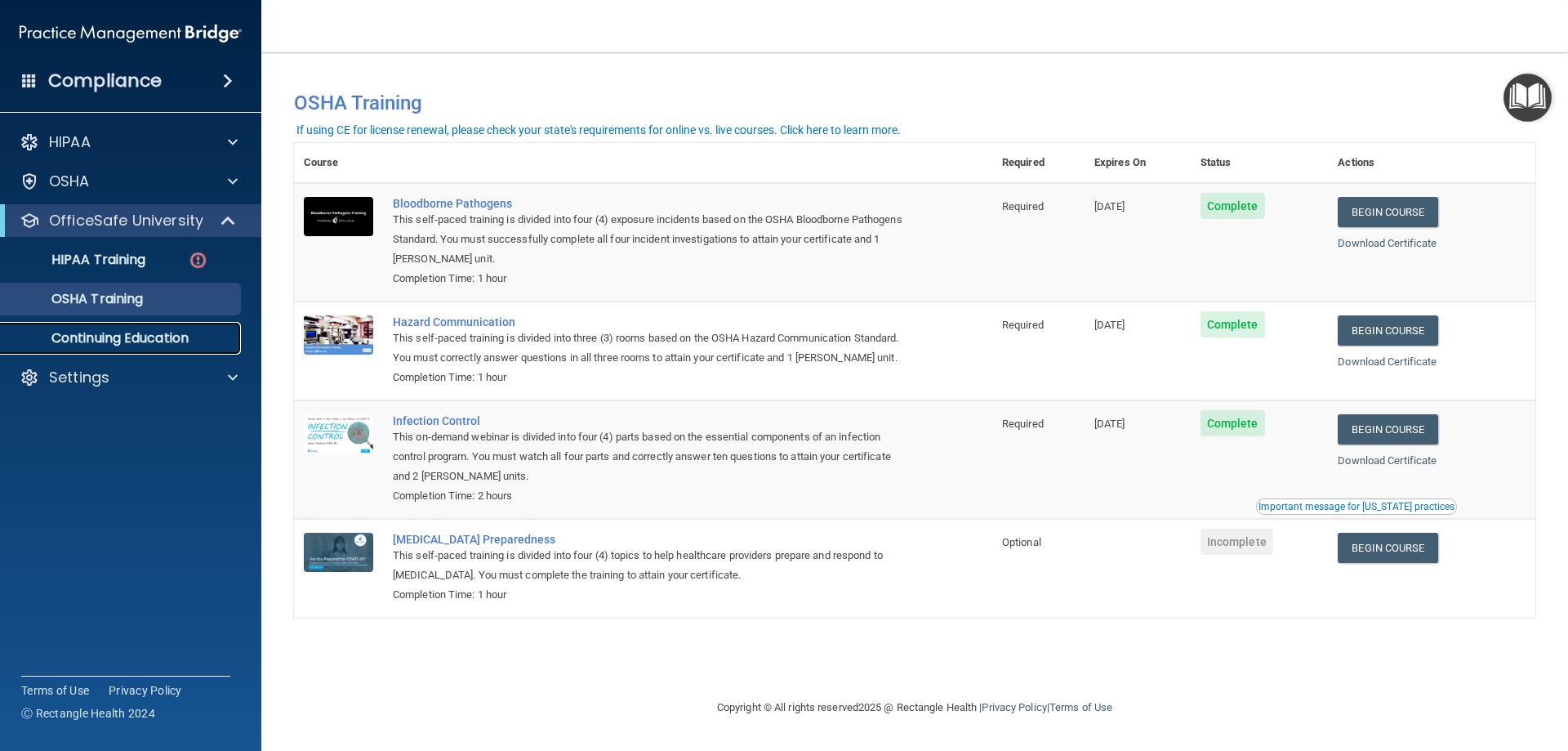
click at [87, 333] on p "Continuing Education" at bounding box center [122, 339] width 223 height 17
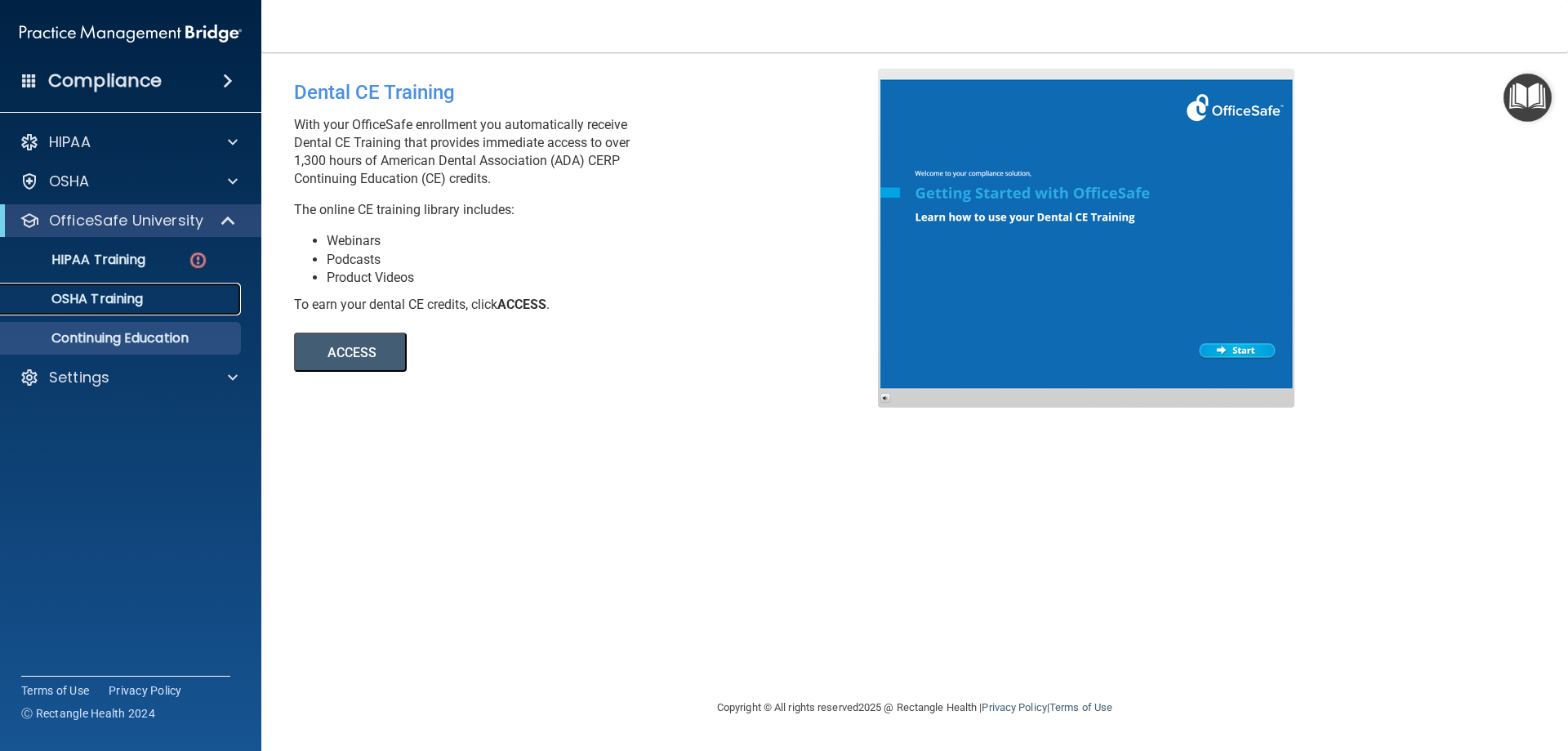
click at [71, 303] on p "OSHA Training" at bounding box center [76, 300] width 132 height 17
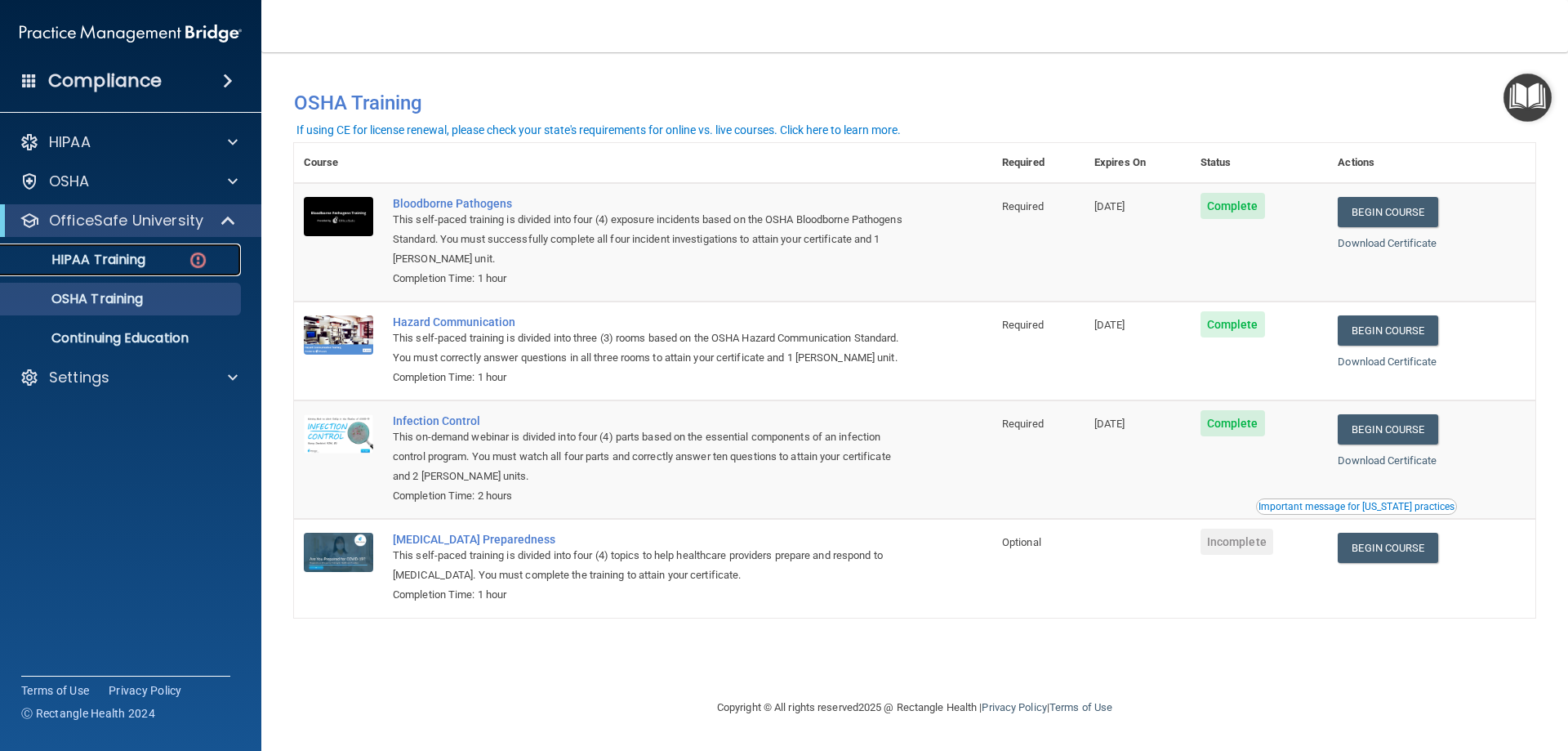
click at [90, 266] on p "HIPAA Training" at bounding box center [77, 260] width 135 height 17
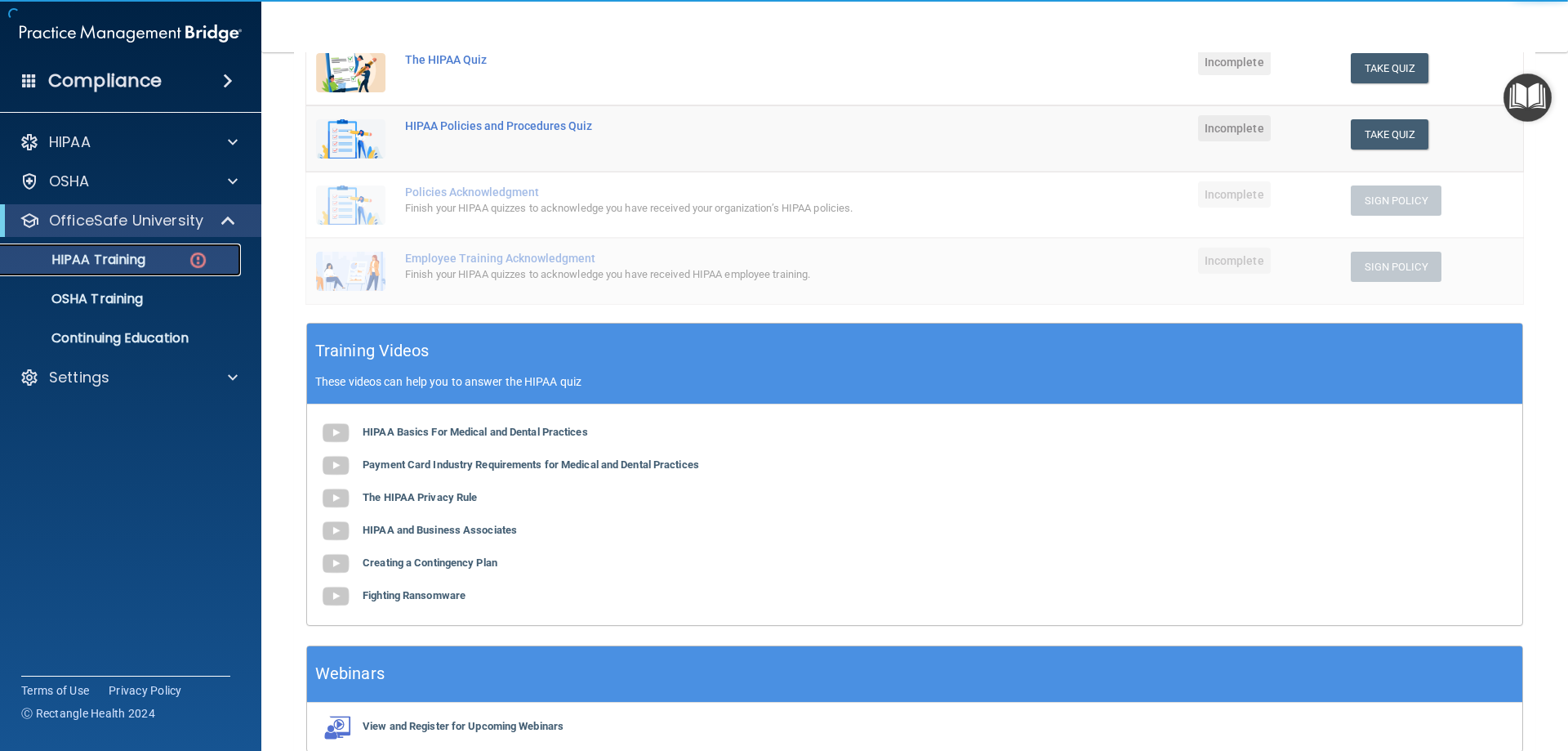
scroll to position [327, 0]
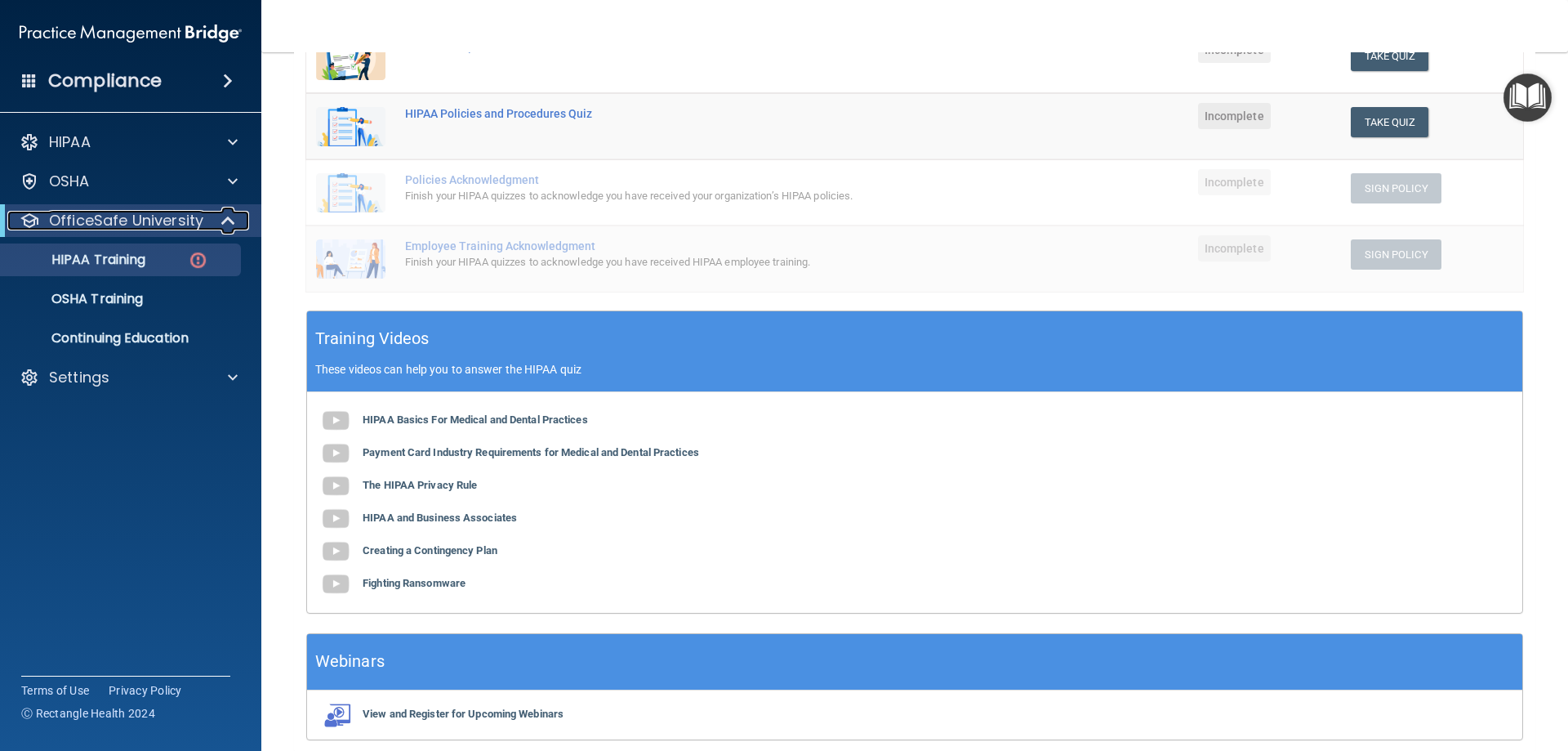
click at [141, 223] on p "OfficeSafe University" at bounding box center [126, 221] width 154 height 20
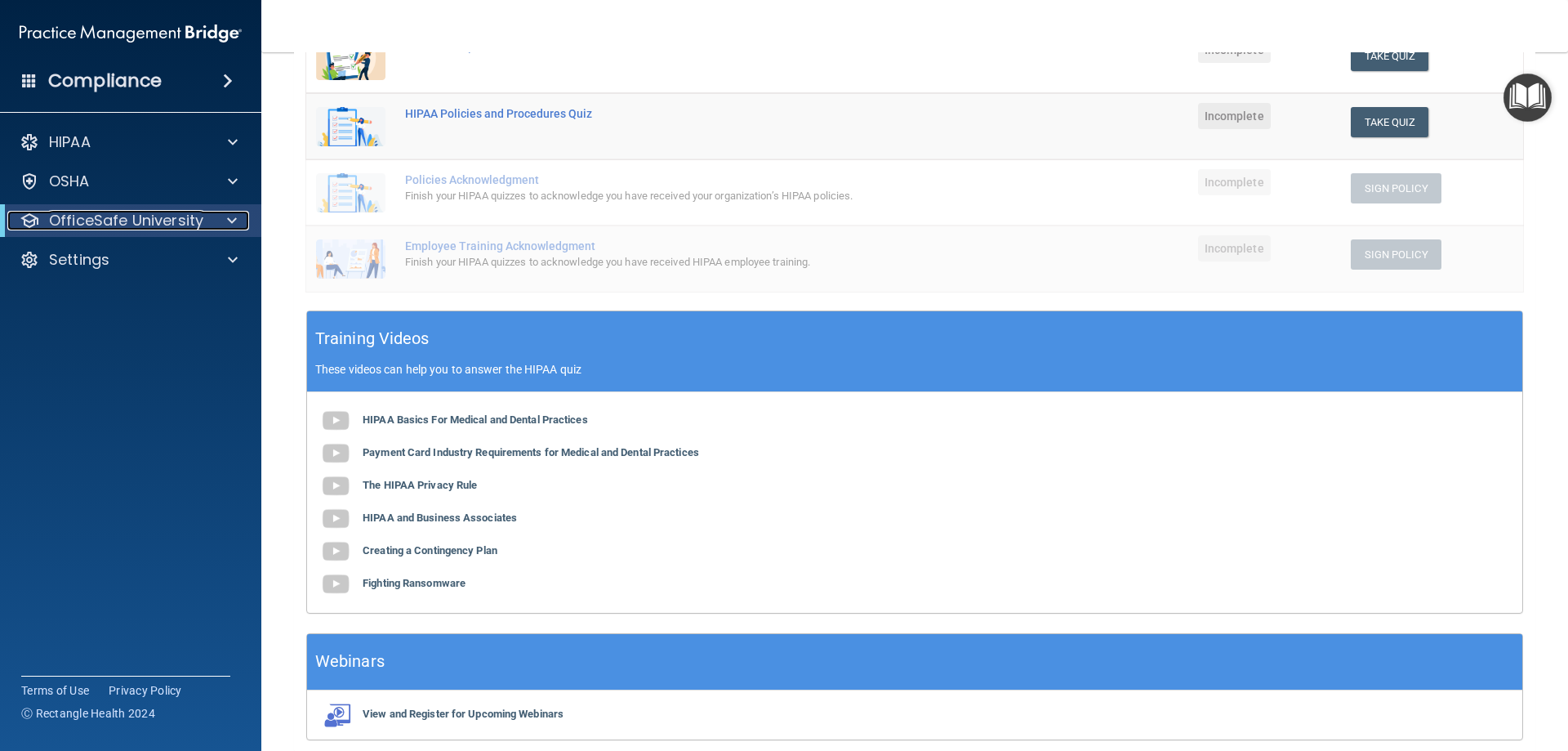
click at [141, 223] on p "OfficeSafe University" at bounding box center [126, 221] width 154 height 20
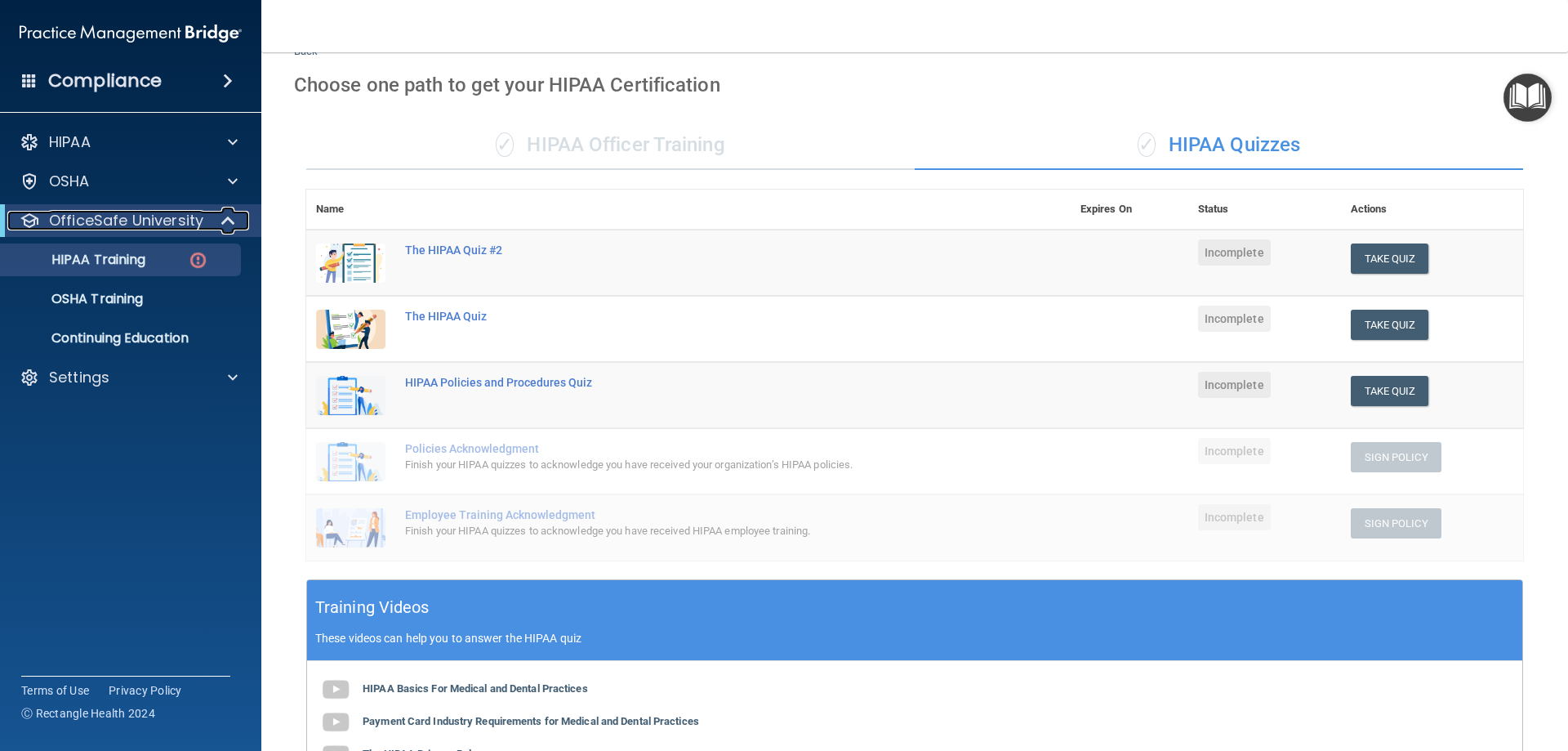
scroll to position [0, 0]
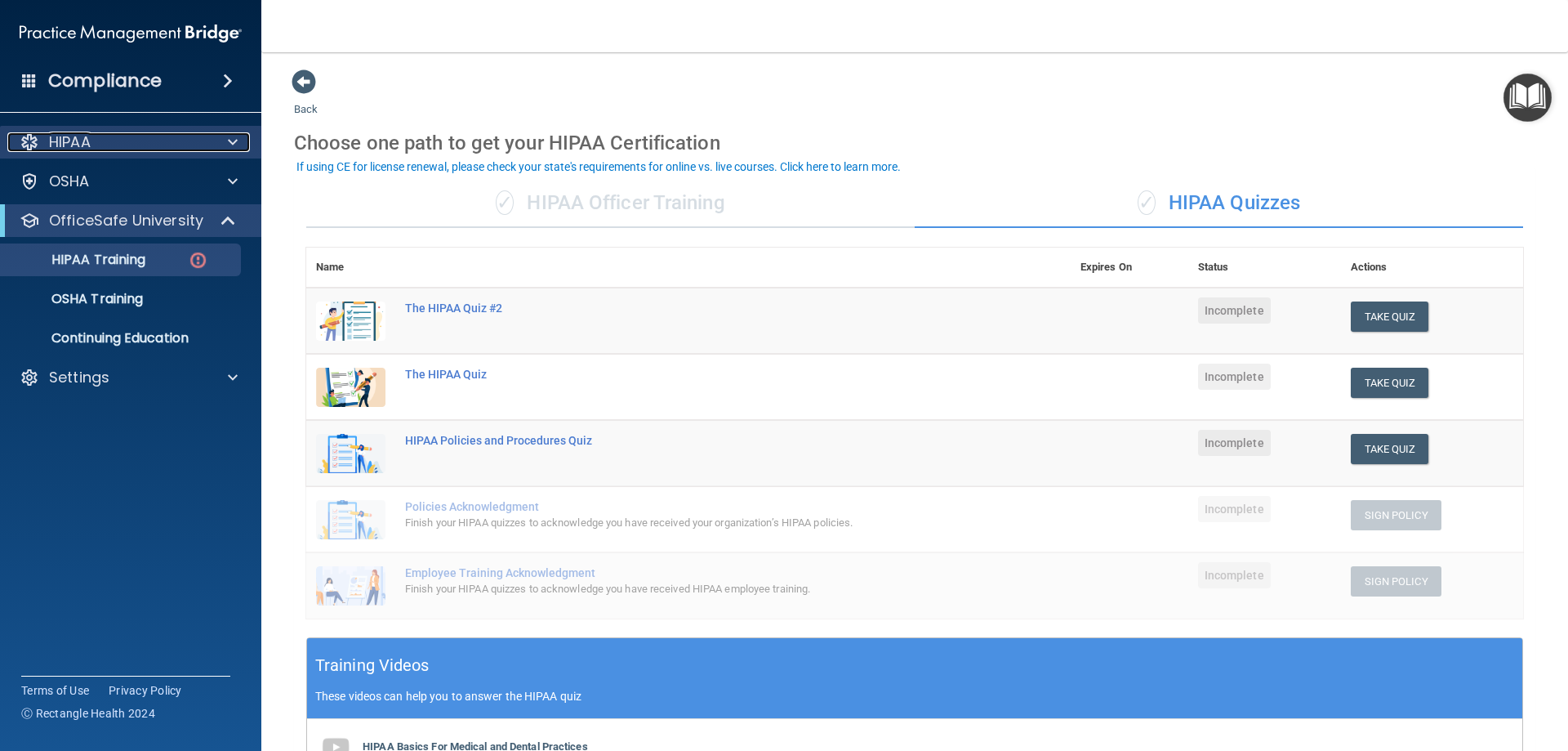
click at [153, 145] on div "HIPAA" at bounding box center [109, 141] width 203 height 20
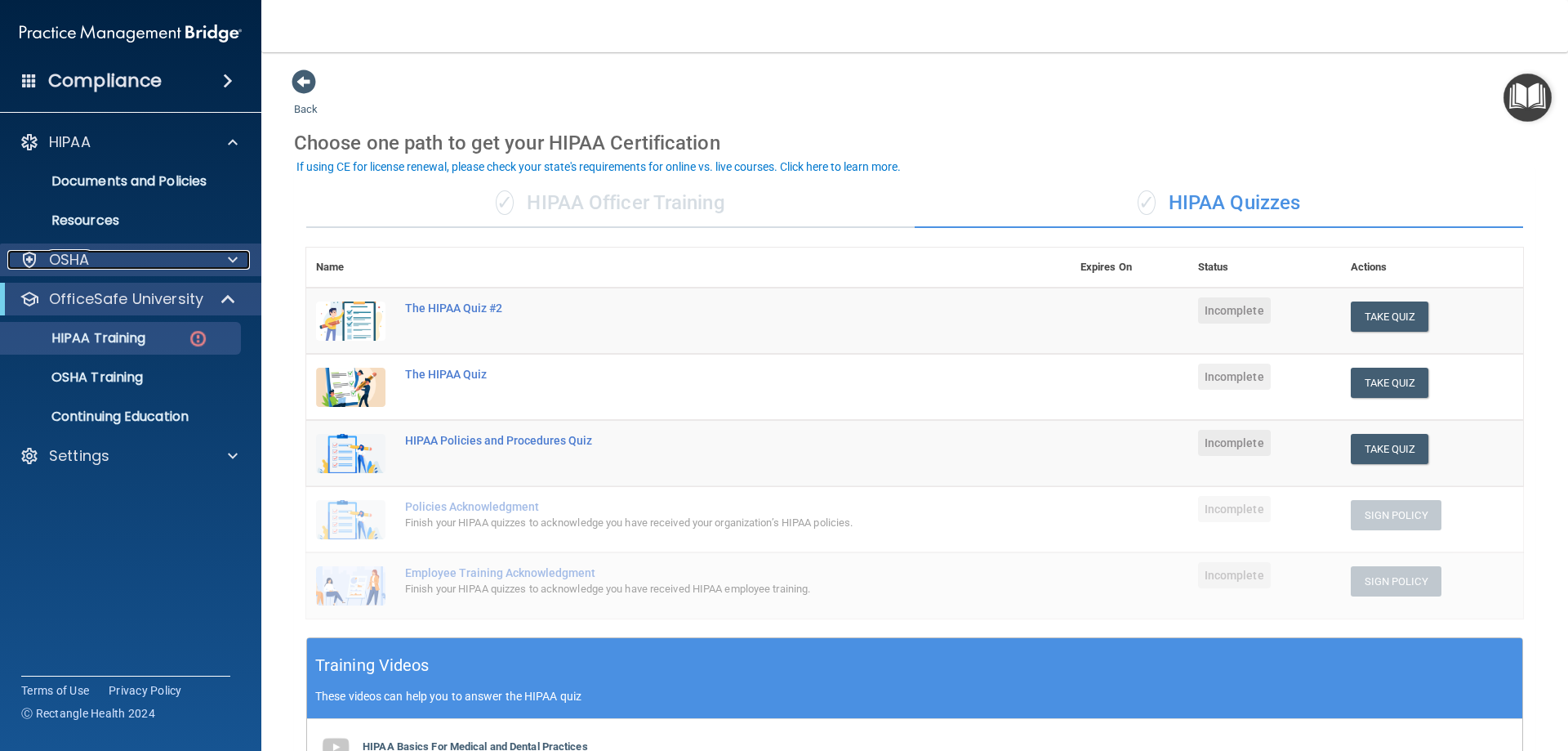
click at [148, 257] on div "OSHA" at bounding box center [109, 260] width 203 height 20
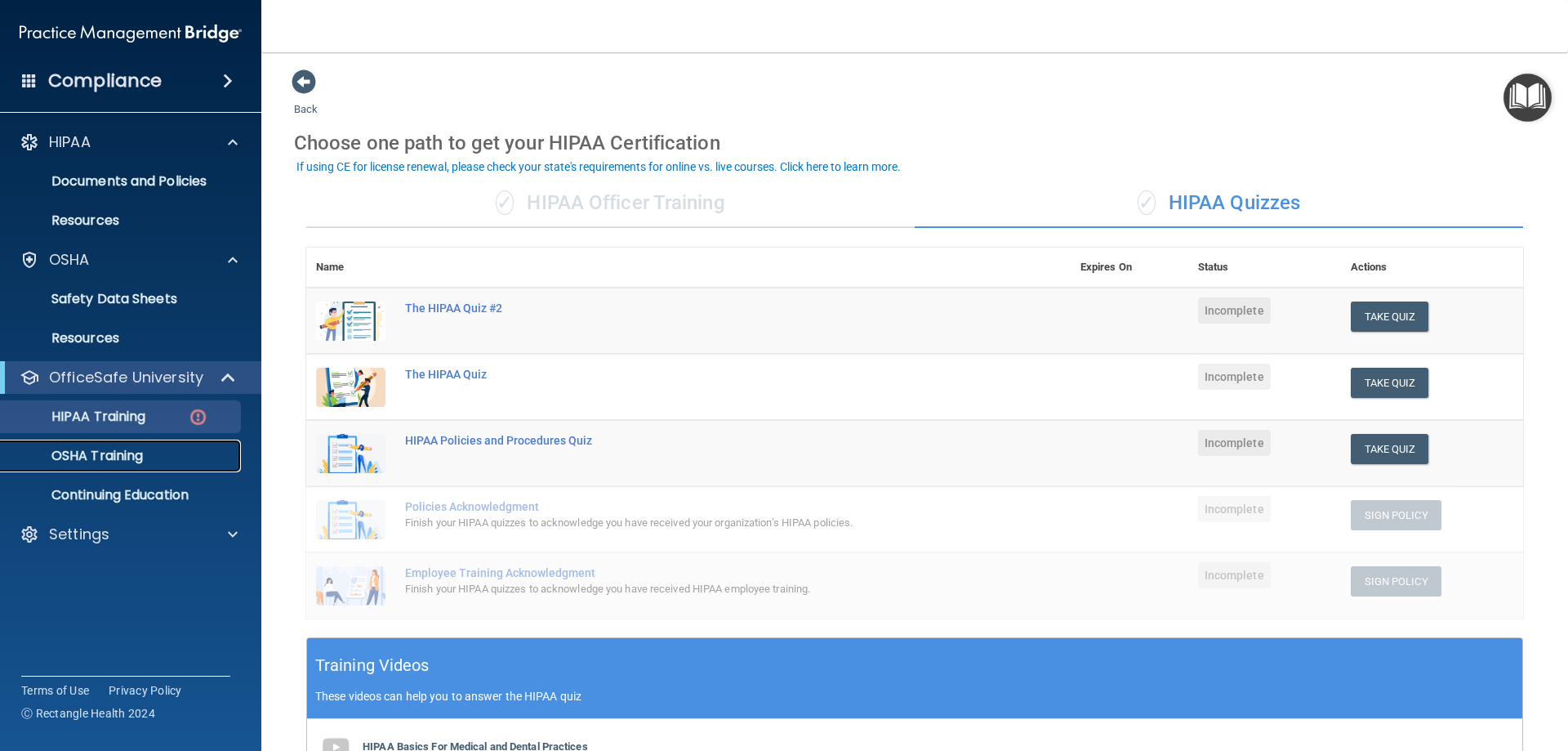
click at [125, 454] on p "OSHA Training" at bounding box center [76, 456] width 132 height 17
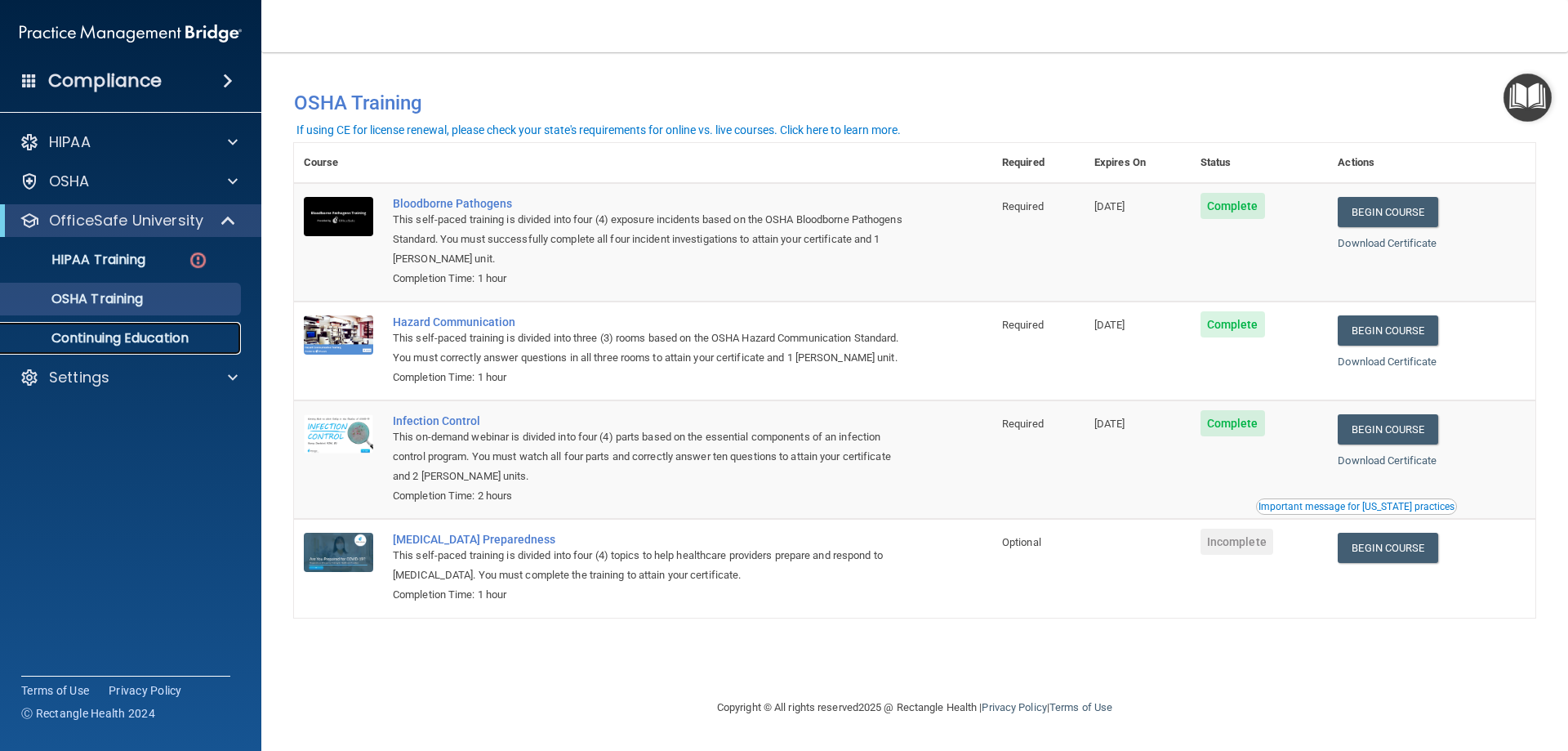
click at [96, 337] on p "Continuing Education" at bounding box center [122, 339] width 223 height 17
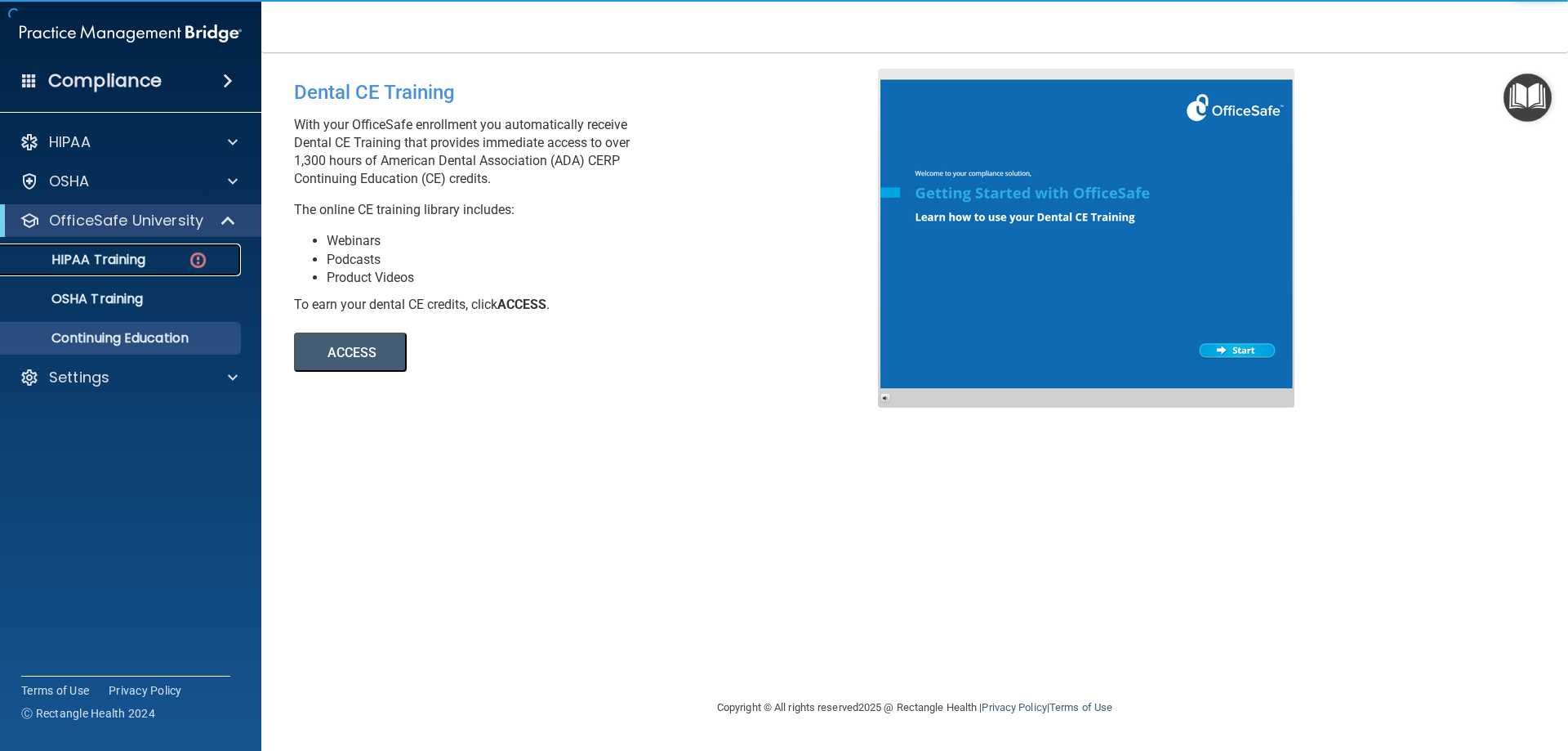
click at [90, 245] on link "HIPAA Training" at bounding box center [112, 260] width 258 height 33
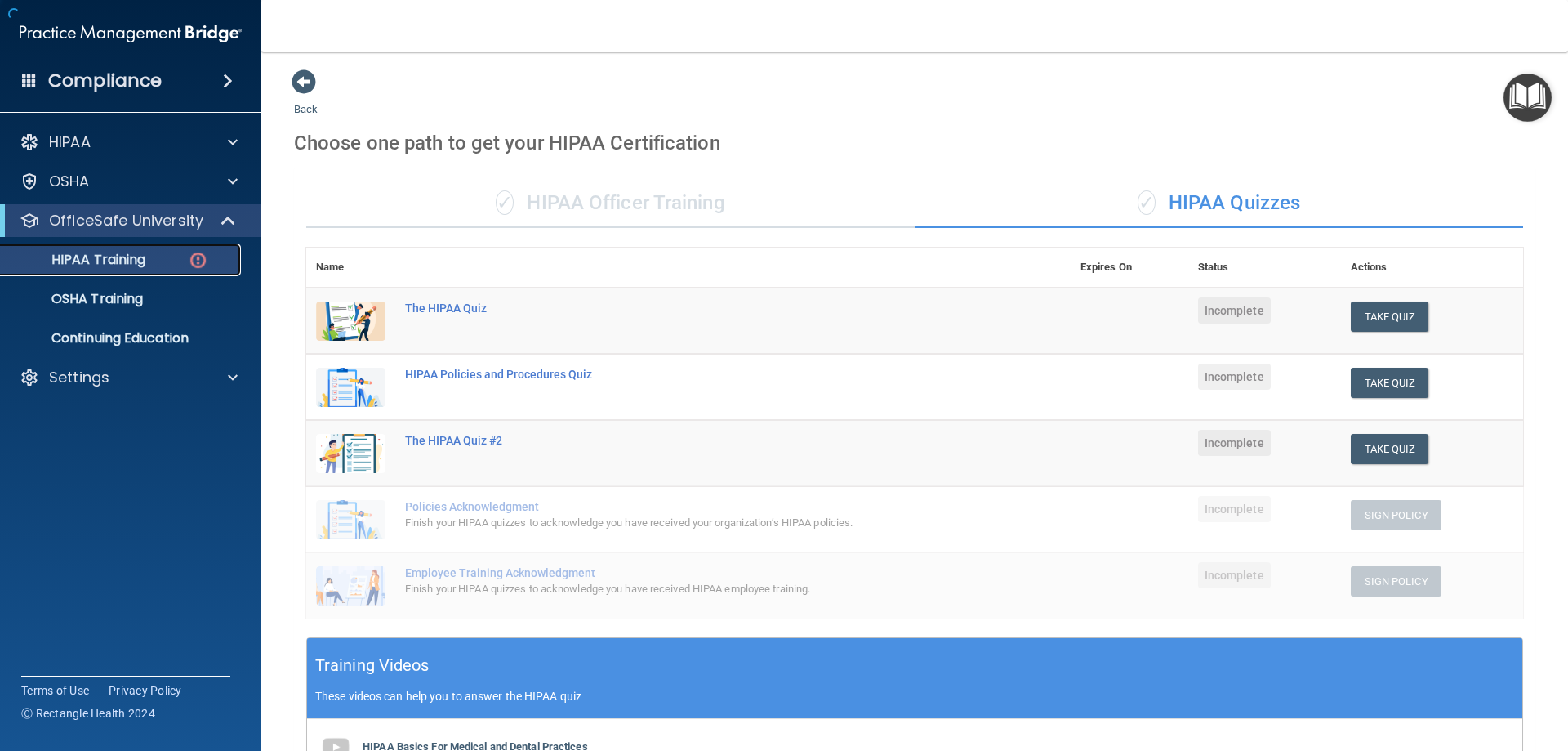
click at [101, 254] on p "HIPAA Training" at bounding box center [77, 260] width 135 height 17
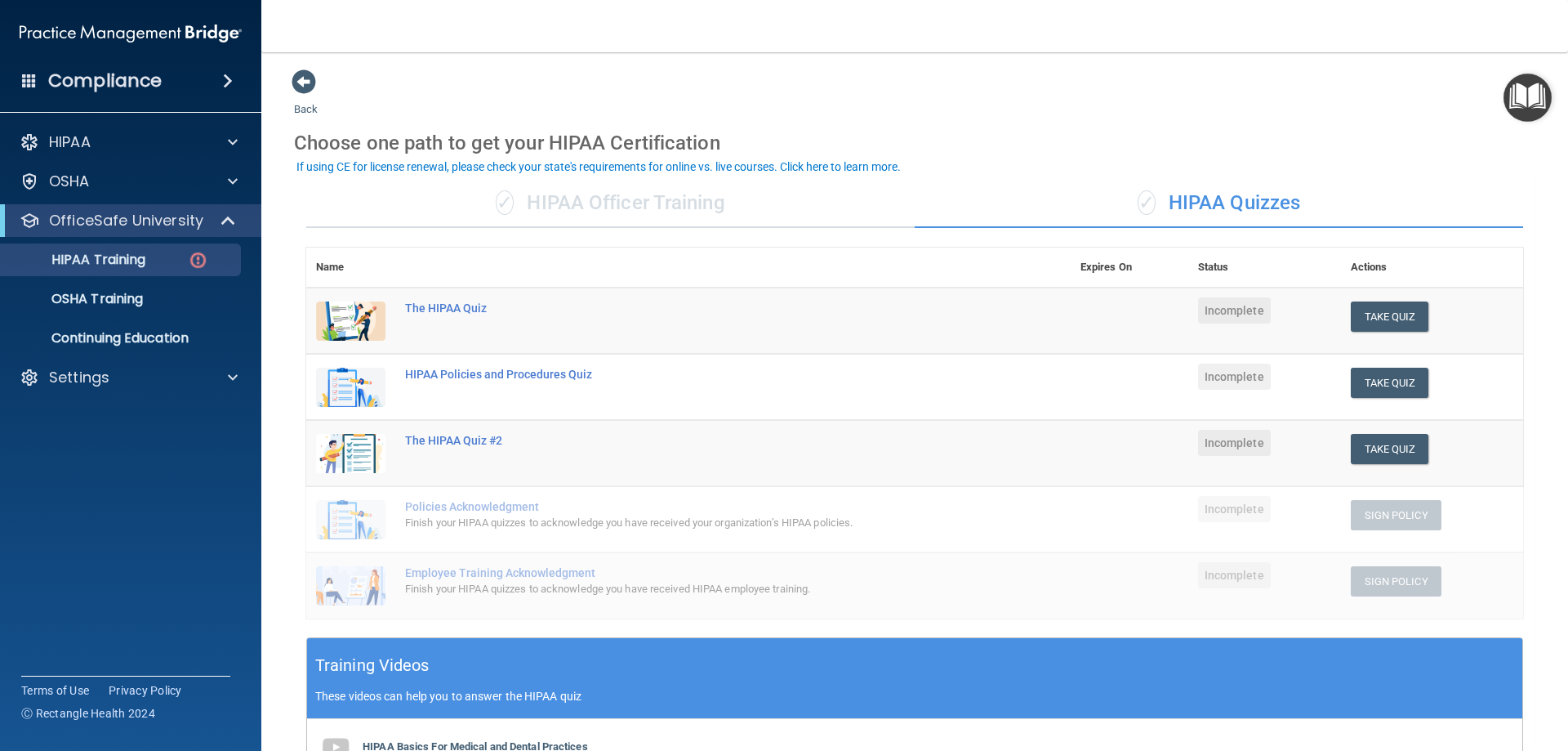
click at [1159, 203] on div "✓ HIPAA Quizzes" at bounding box center [1219, 203] width 608 height 49
click at [564, 206] on div "✓ HIPAA Officer Training" at bounding box center [610, 203] width 608 height 49
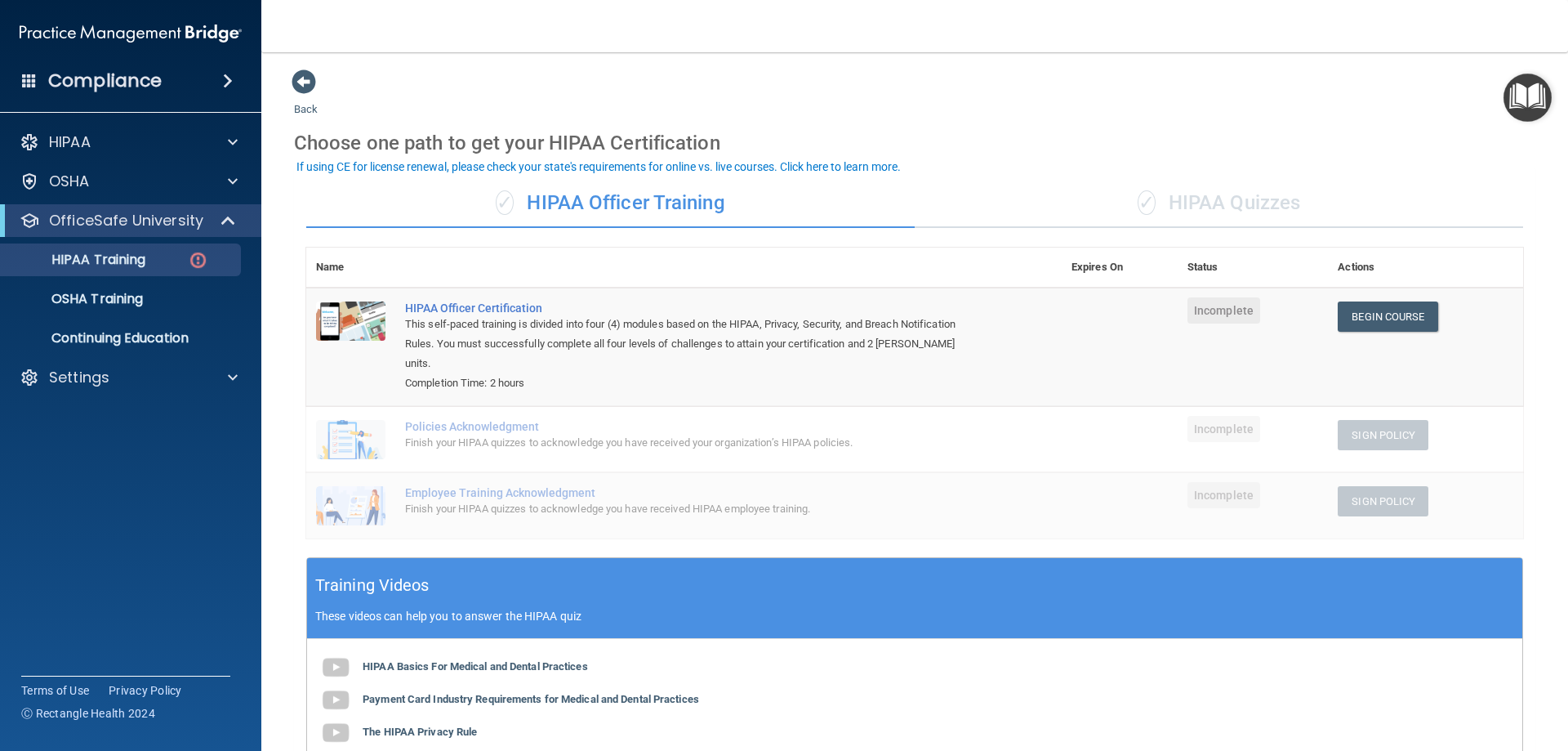
click at [1237, 202] on div "✓ HIPAA Quizzes" at bounding box center [1219, 203] width 608 height 49
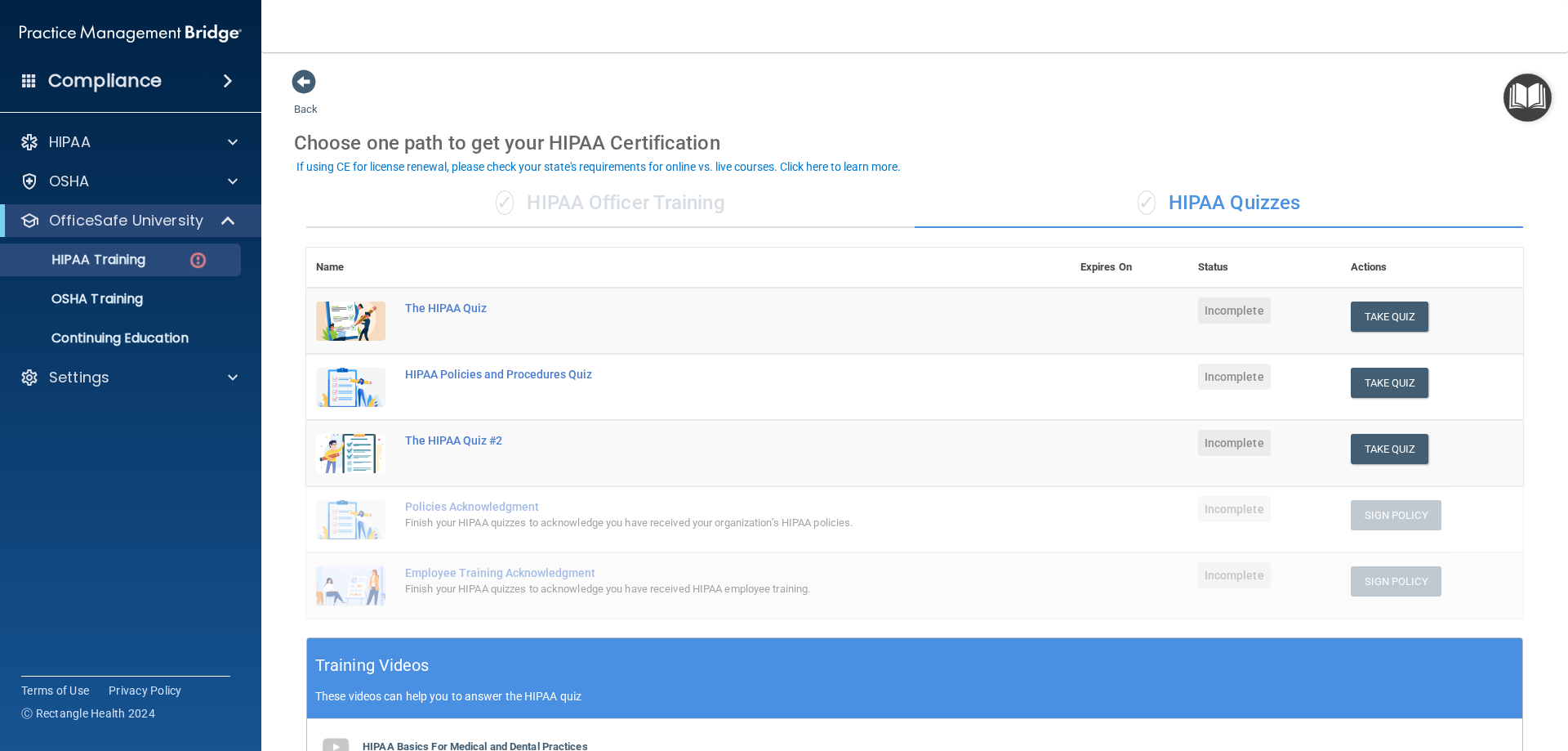
click at [223, 78] on span at bounding box center [228, 80] width 10 height 20
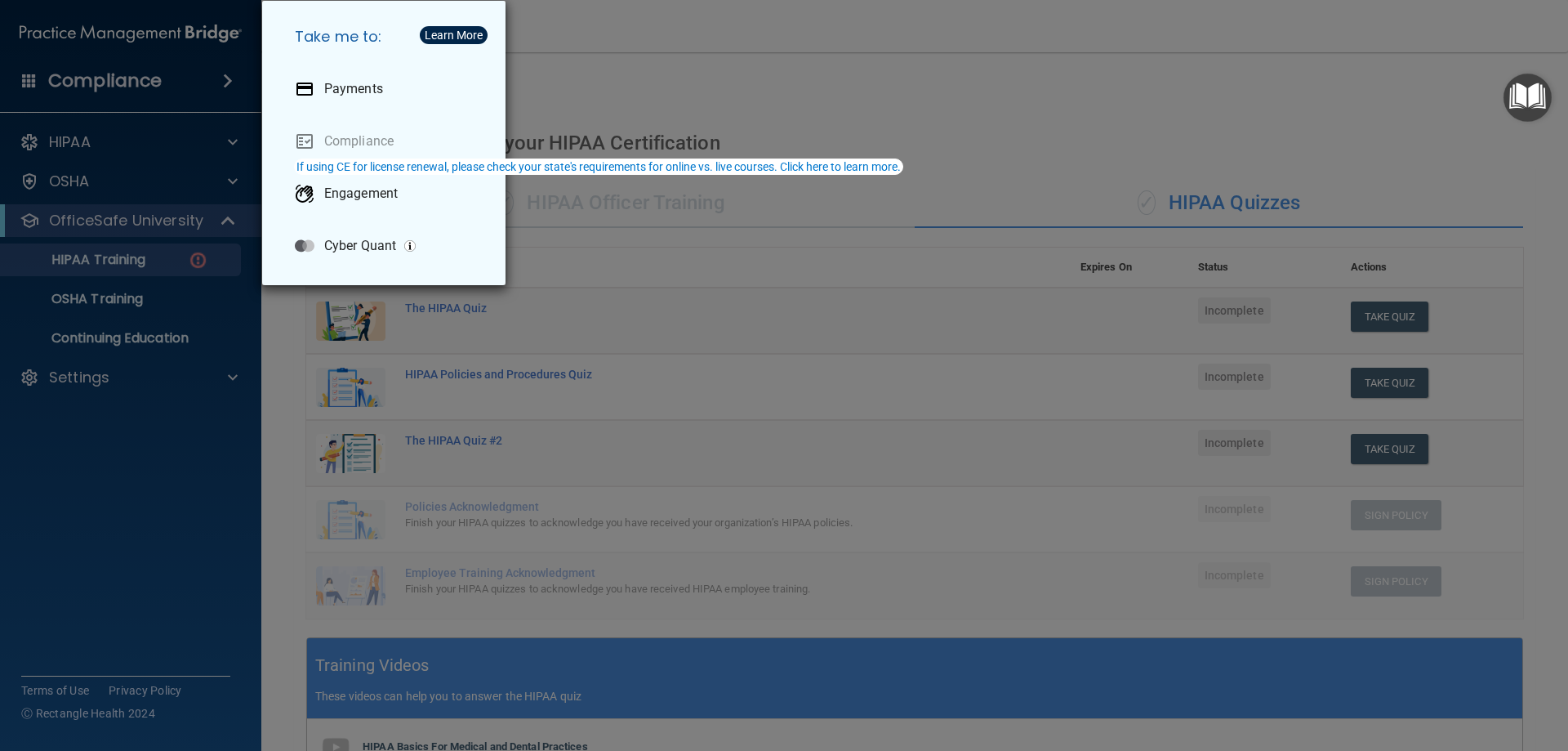
click at [219, 78] on div "Take me to: Payments Compliance Engagement Cyber Quant" at bounding box center [784, 375] width 1568 height 751
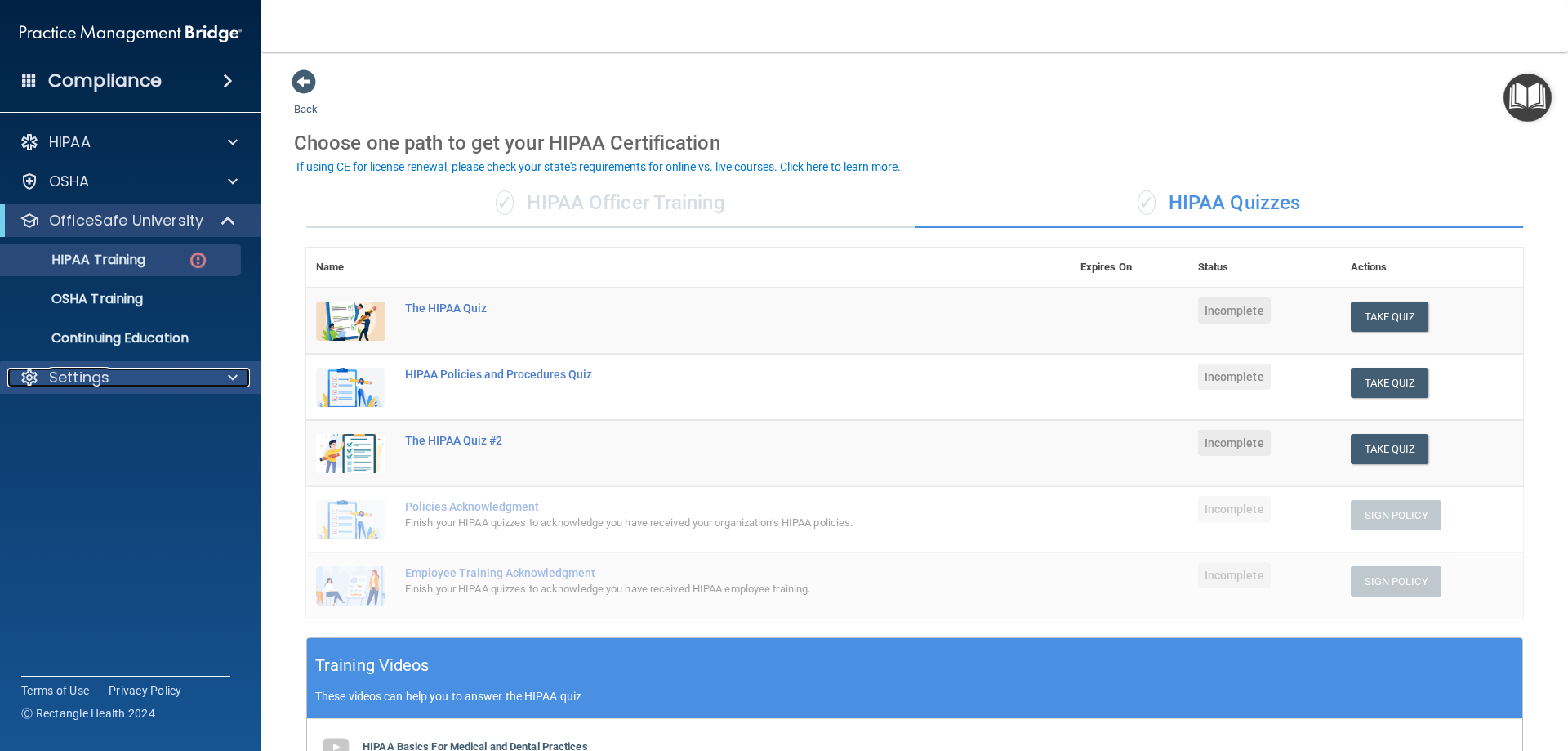
click at [66, 369] on p "Settings" at bounding box center [79, 377] width 60 height 20
click at [80, 464] on p "Sign Out" at bounding box center [122, 456] width 223 height 17
